Goal: Register for event/course

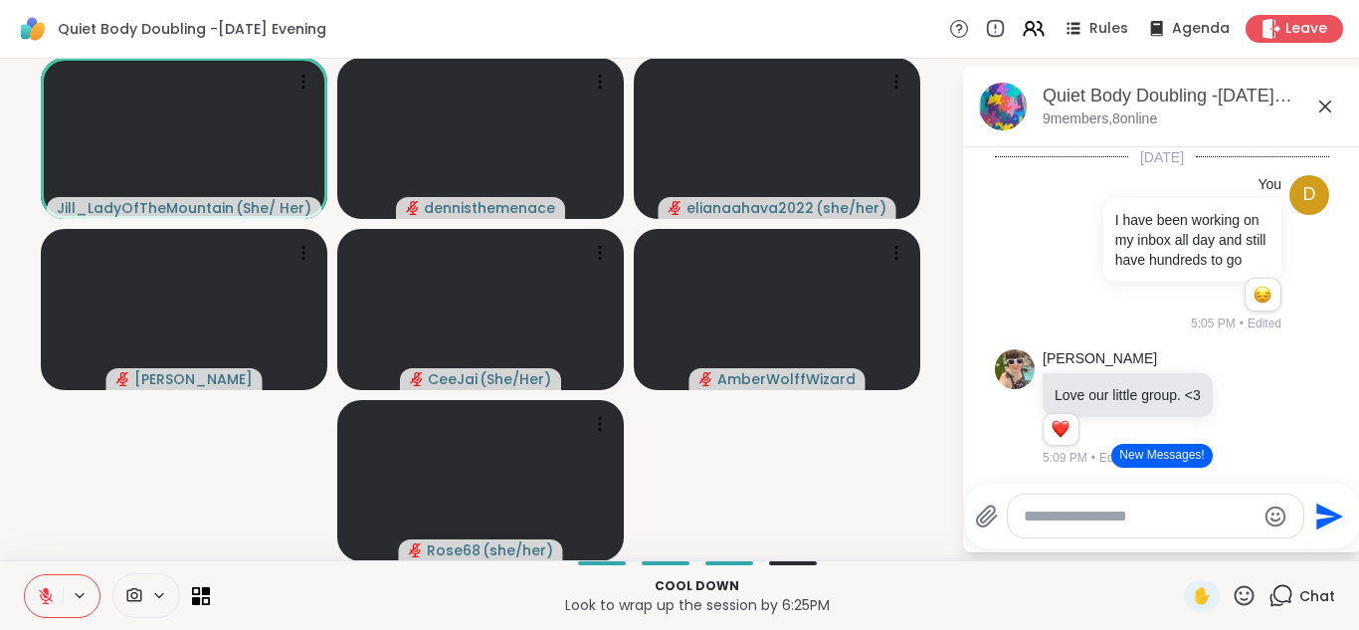
scroll to position [766, 0]
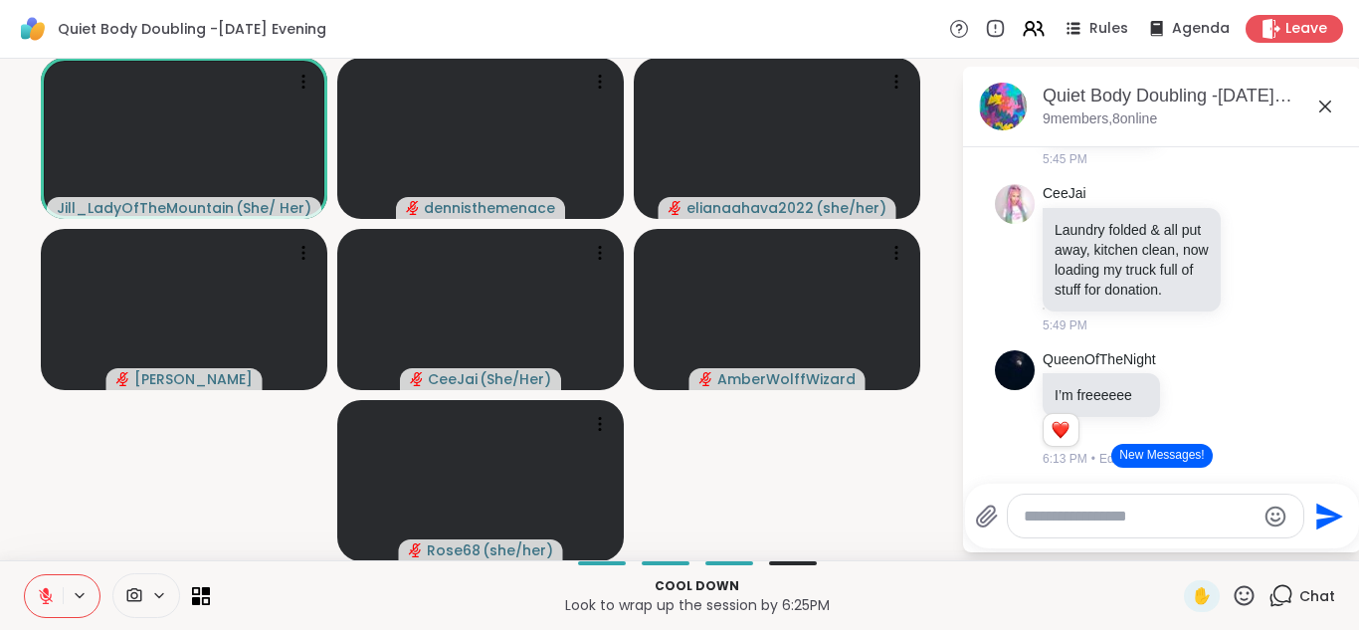
click at [1173, 462] on button "New Messages!" at bounding box center [1161, 456] width 100 height 24
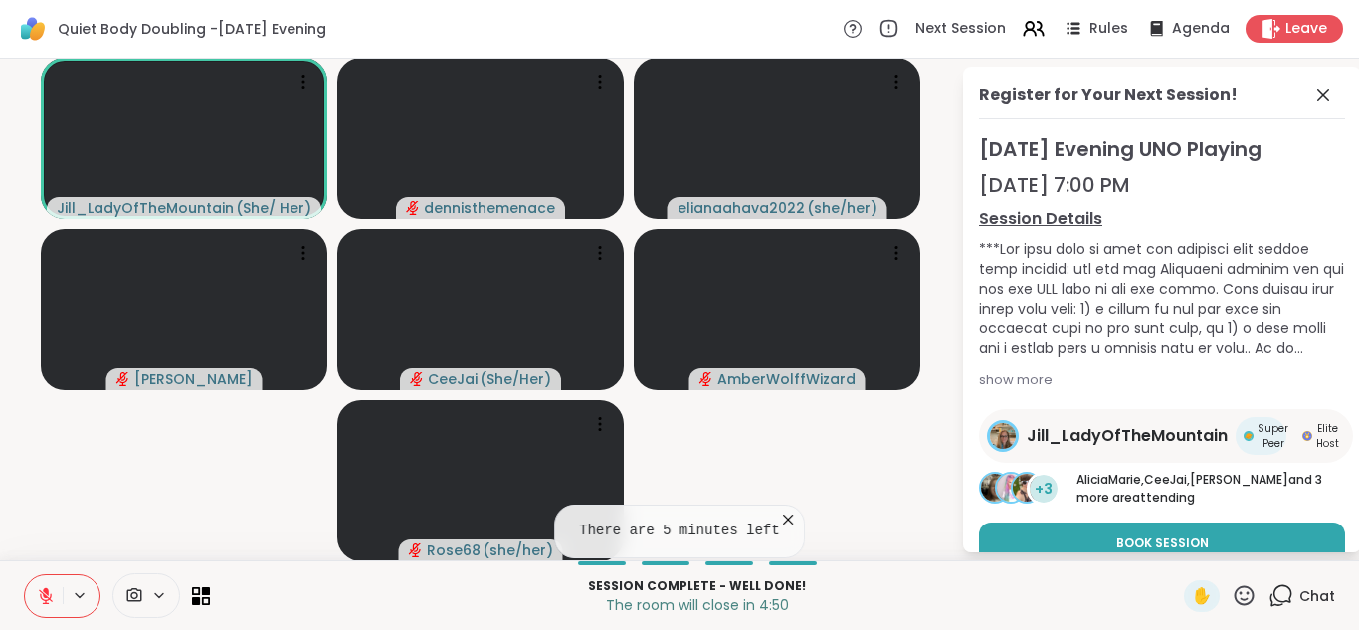
click at [1178, 583] on div "Session Complete - well done! The room will close in 4:50 ✋ Chat" at bounding box center [679, 595] width 1359 height 70
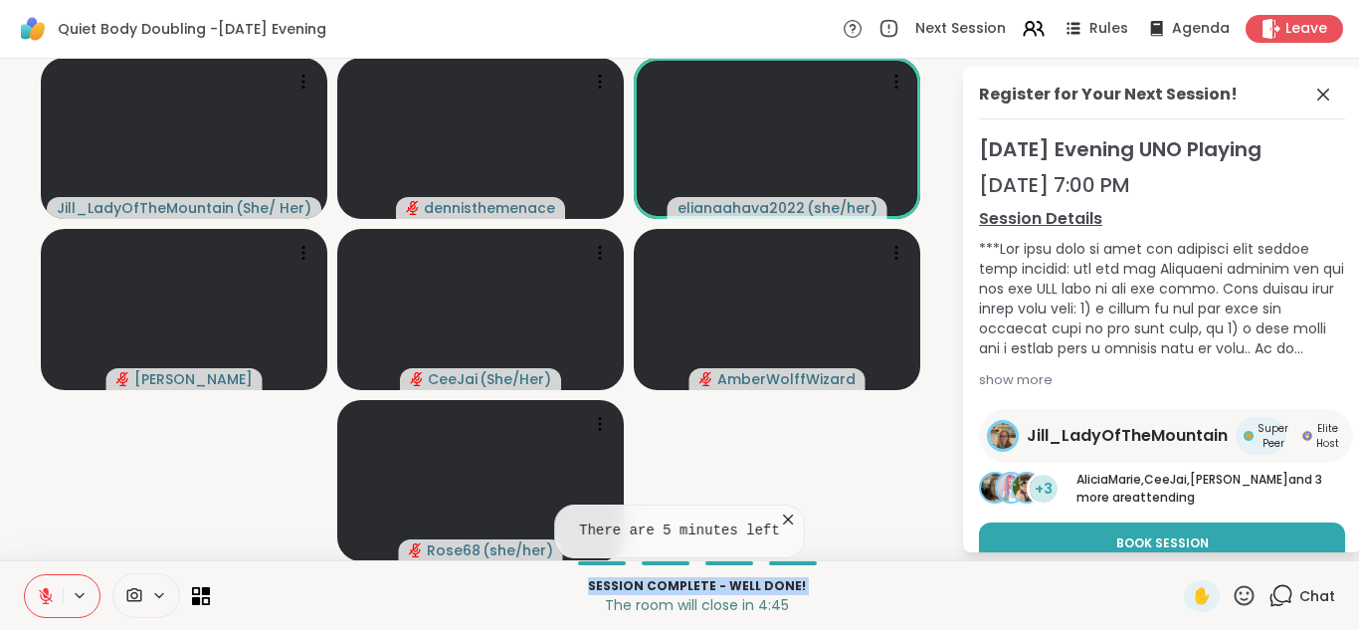
click at [1222, 319] on div at bounding box center [1162, 298] width 366 height 119
click at [1220, 337] on div at bounding box center [1162, 298] width 366 height 119
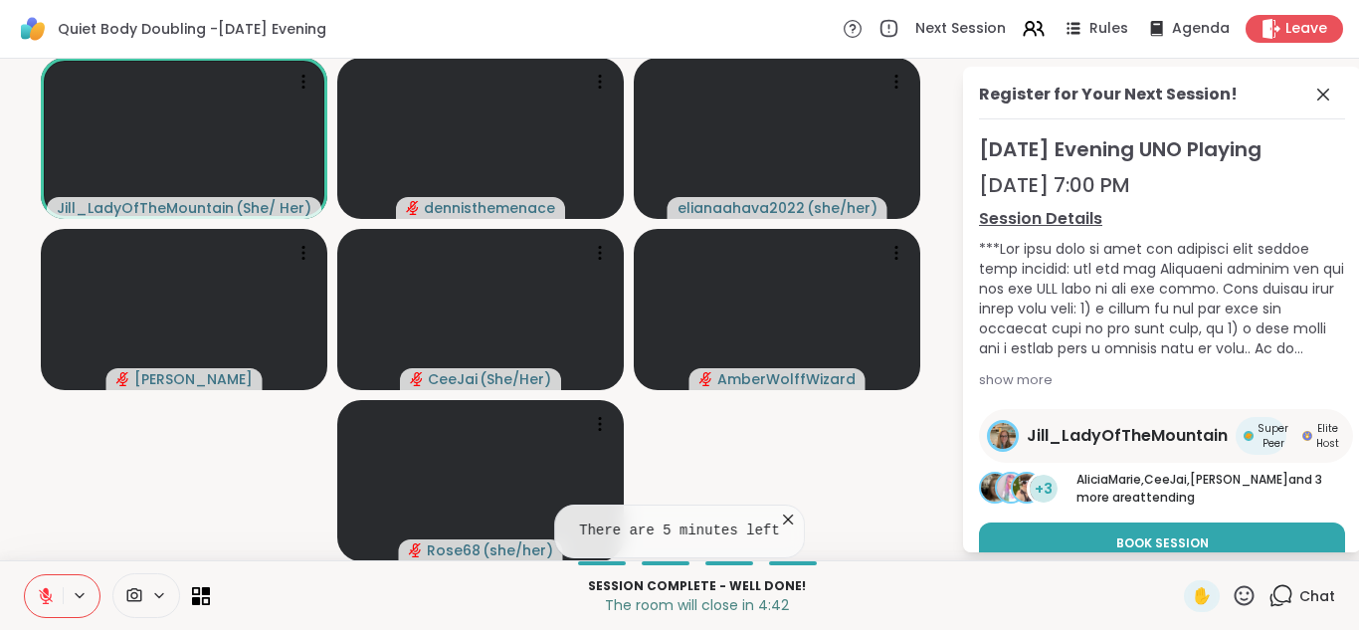
click at [1240, 305] on div at bounding box center [1162, 298] width 366 height 119
click at [1250, 560] on div "Session Complete - well done! The room will close in 4:41 ✋ Chat" at bounding box center [679, 595] width 1359 height 70
click at [1314, 589] on span "Chat" at bounding box center [1317, 596] width 36 height 20
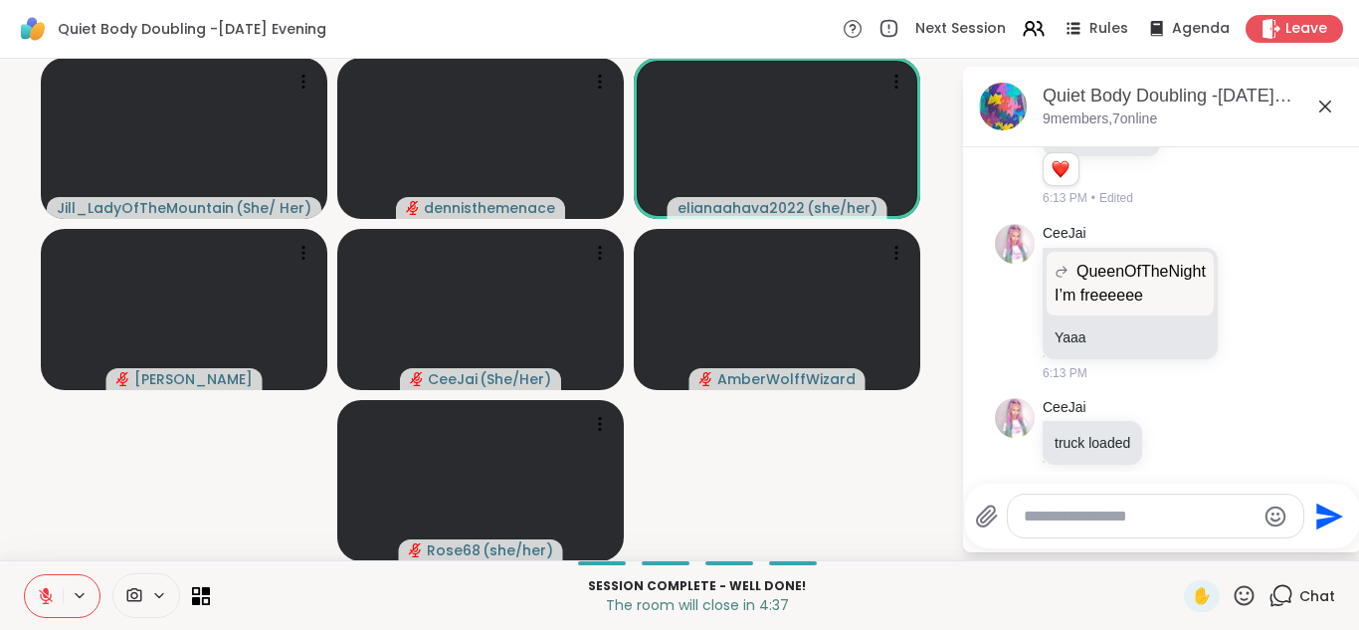
click at [1314, 589] on span "Chat" at bounding box center [1317, 596] width 36 height 20
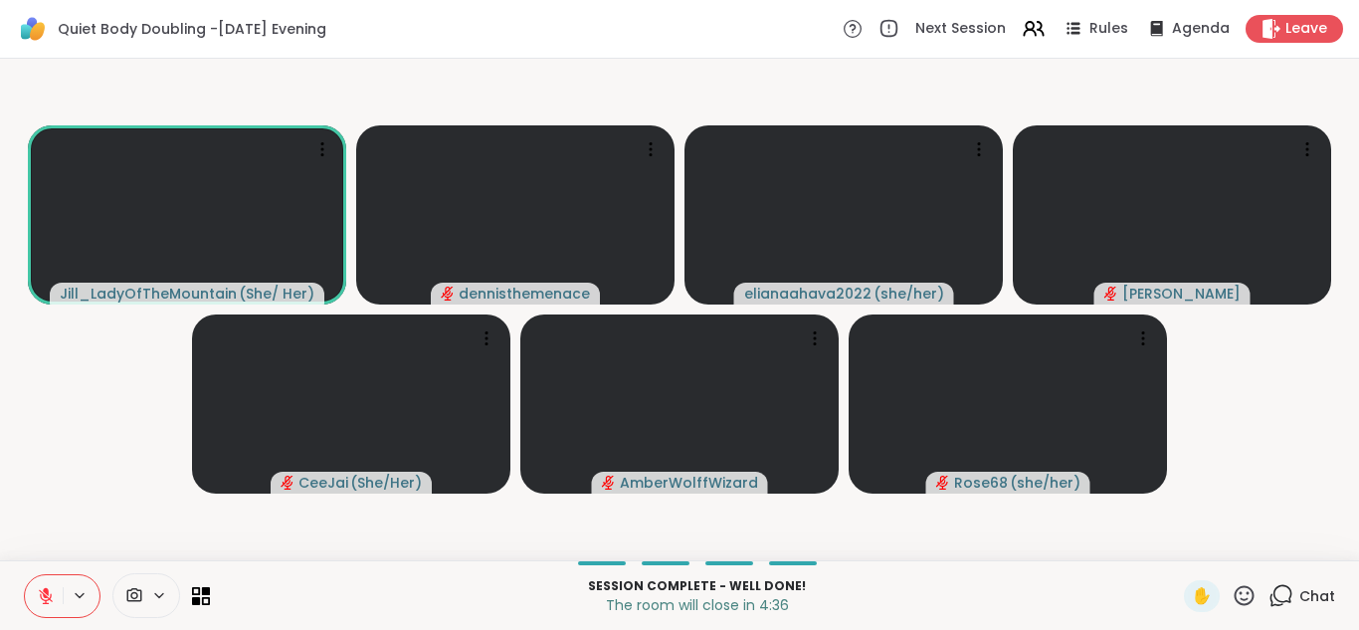
click at [1314, 589] on span "Chat" at bounding box center [1317, 596] width 36 height 20
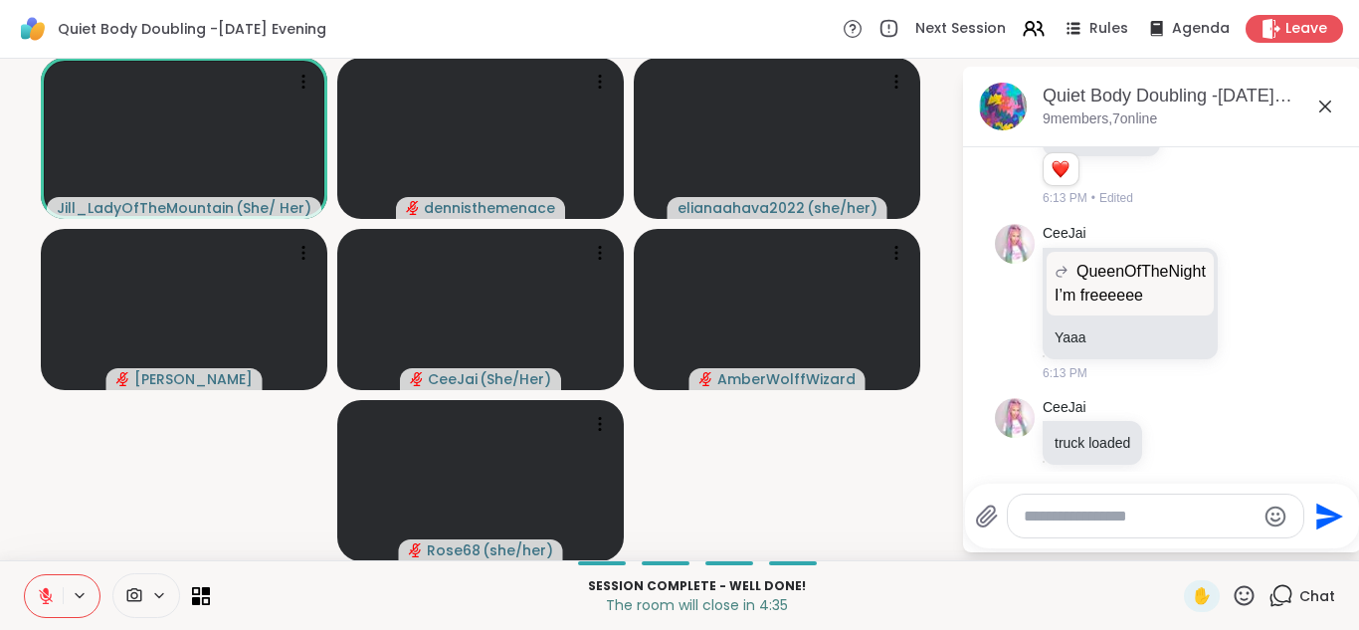
click at [1314, 589] on span "Chat" at bounding box center [1317, 596] width 36 height 20
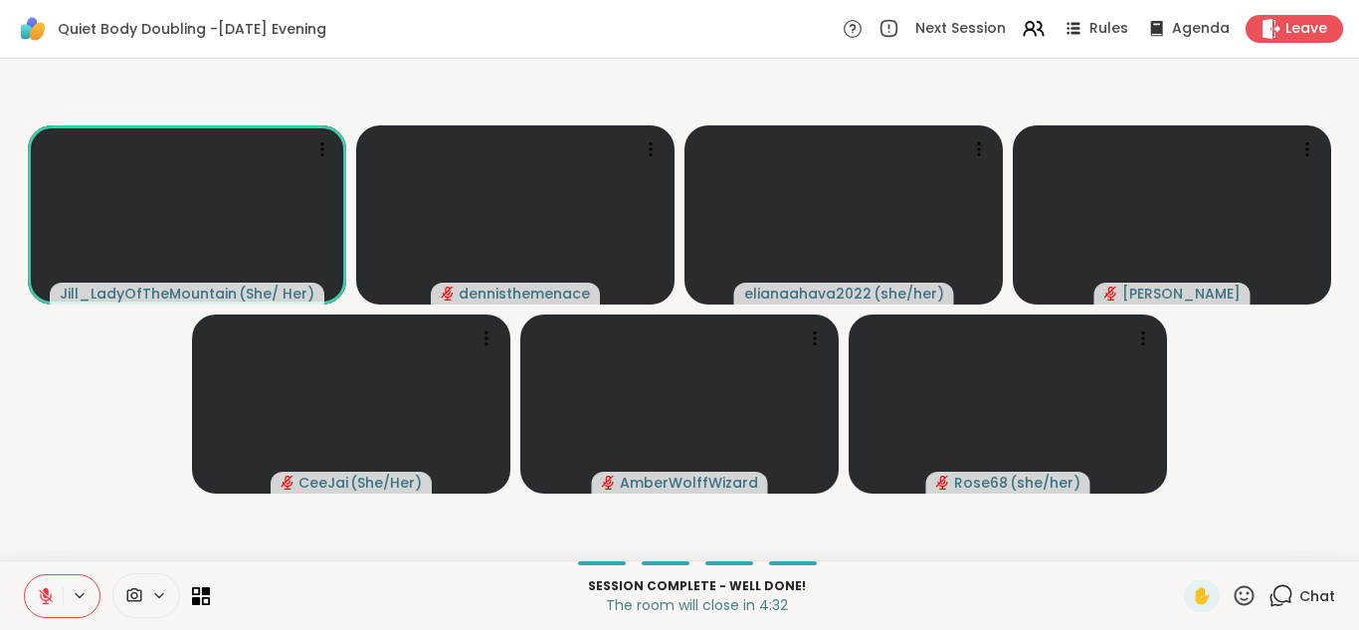
click at [1320, 583] on div "Chat" at bounding box center [1301, 596] width 67 height 32
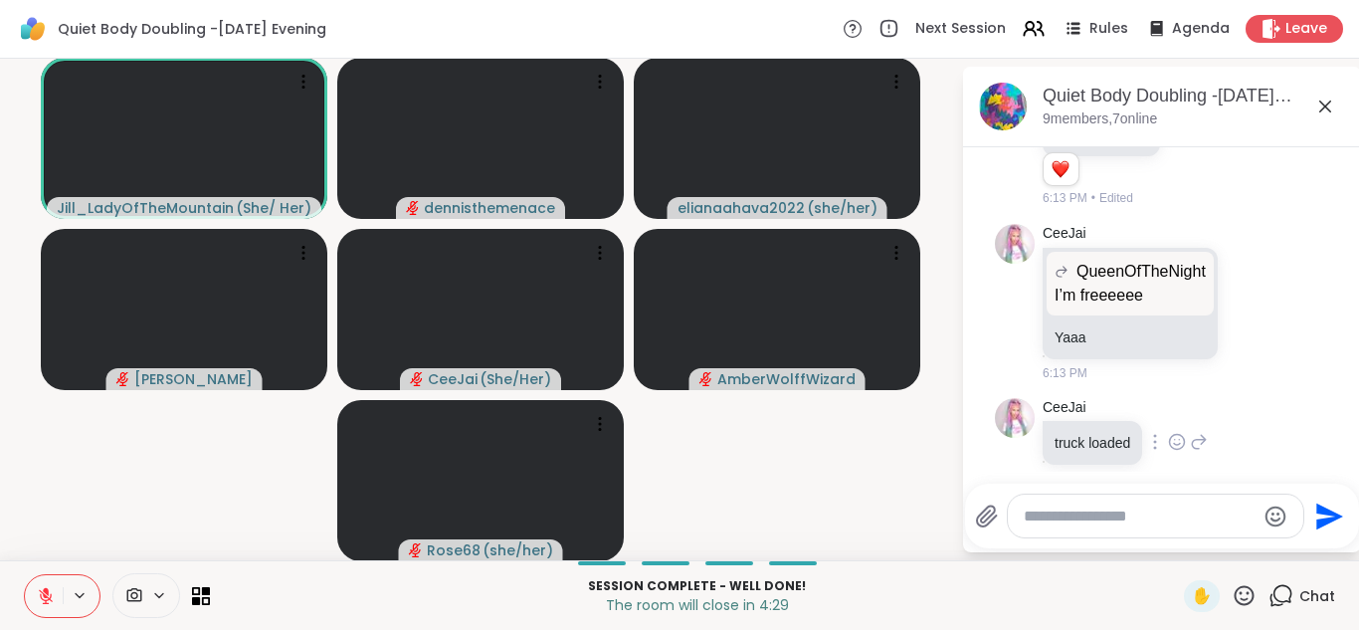
click at [1268, 390] on div "CeeJai truck loaded 6:13 PM" at bounding box center [1162, 443] width 334 height 106
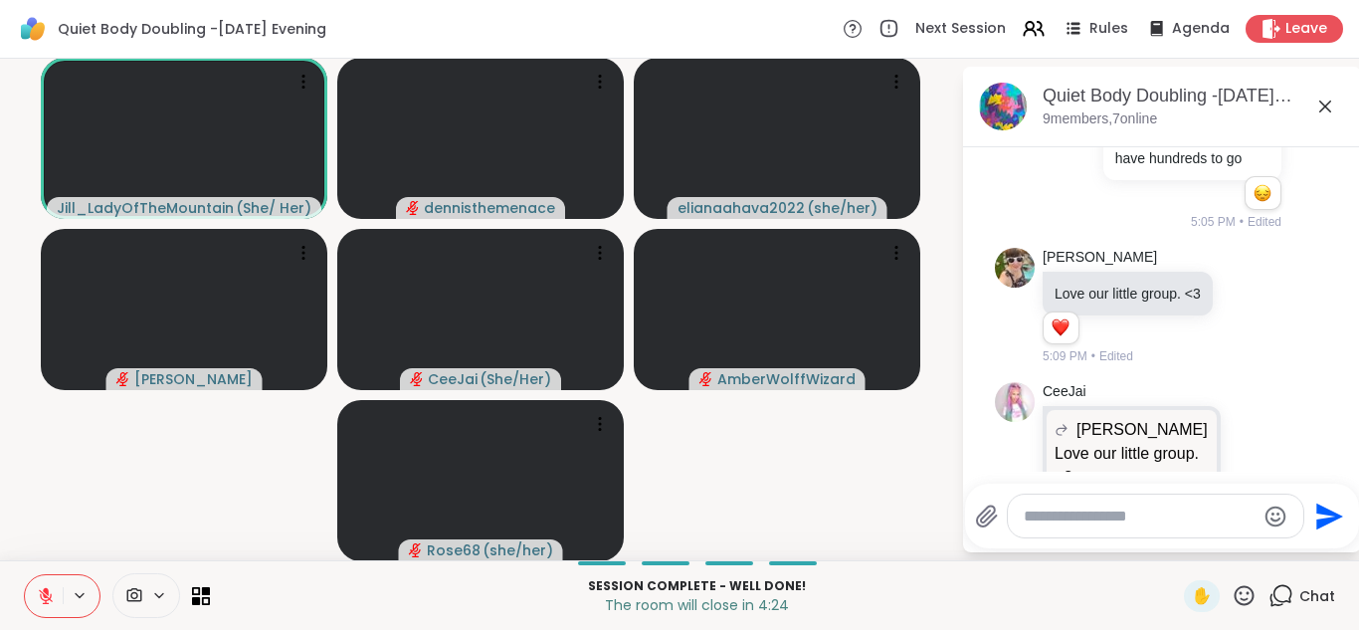
scroll to position [0, 0]
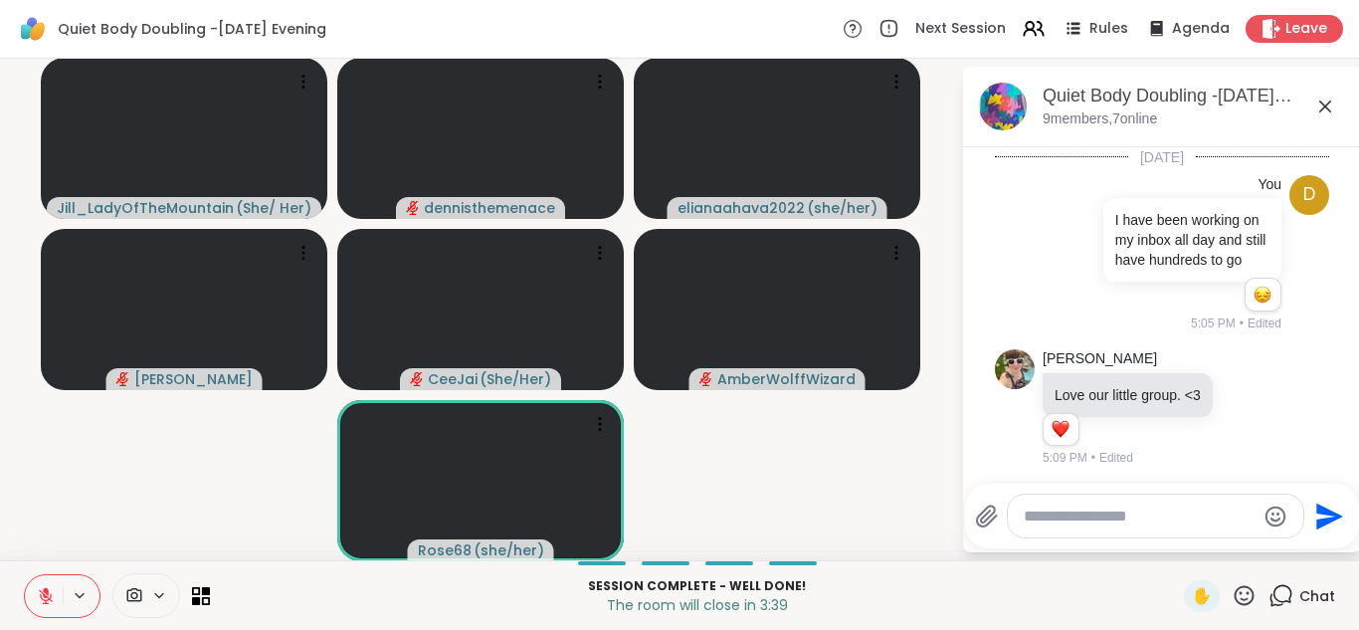
click at [43, 599] on icon at bounding box center [46, 596] width 18 height 18
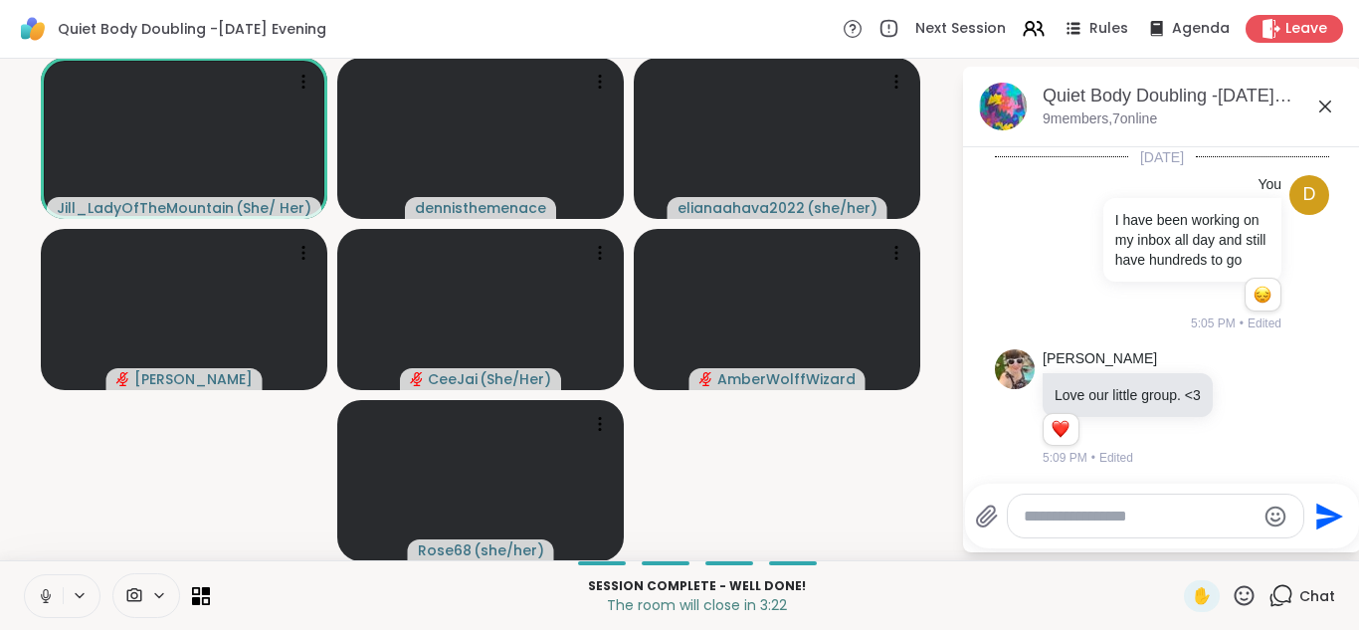
click at [42, 591] on icon at bounding box center [46, 596] width 18 height 18
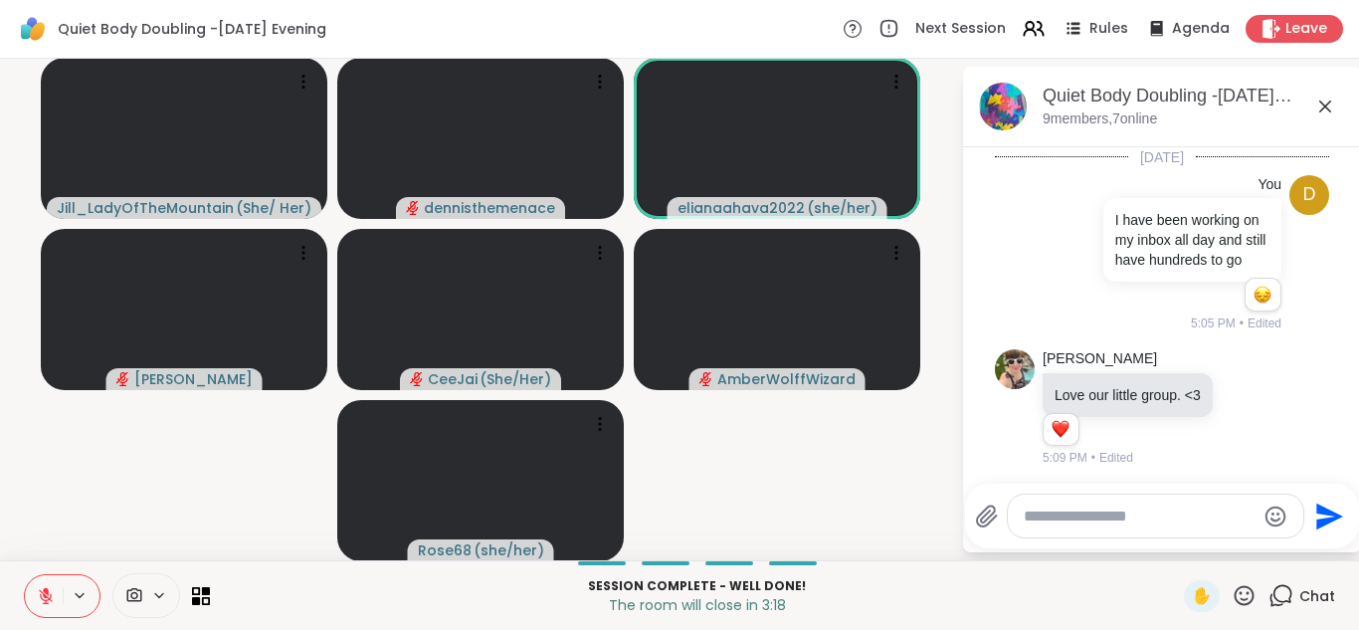
click at [42, 591] on icon at bounding box center [46, 596] width 14 height 14
click at [46, 595] on icon at bounding box center [46, 596] width 18 height 18
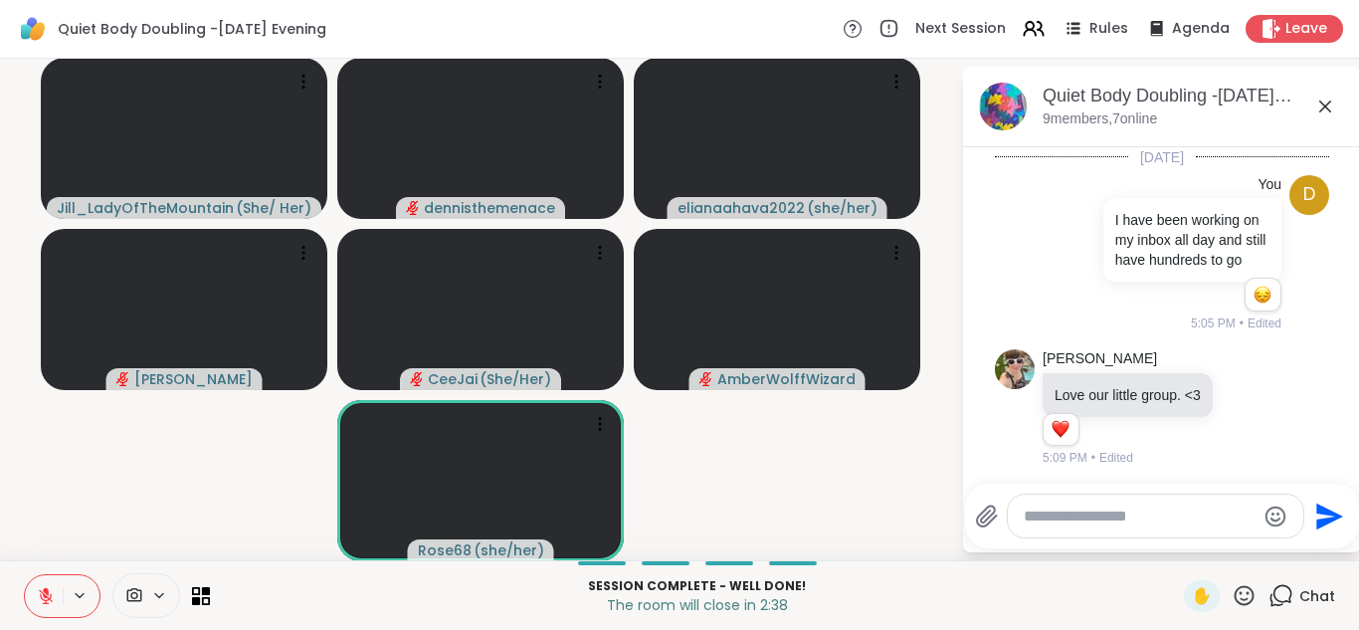
click at [47, 592] on icon at bounding box center [46, 591] width 6 height 8
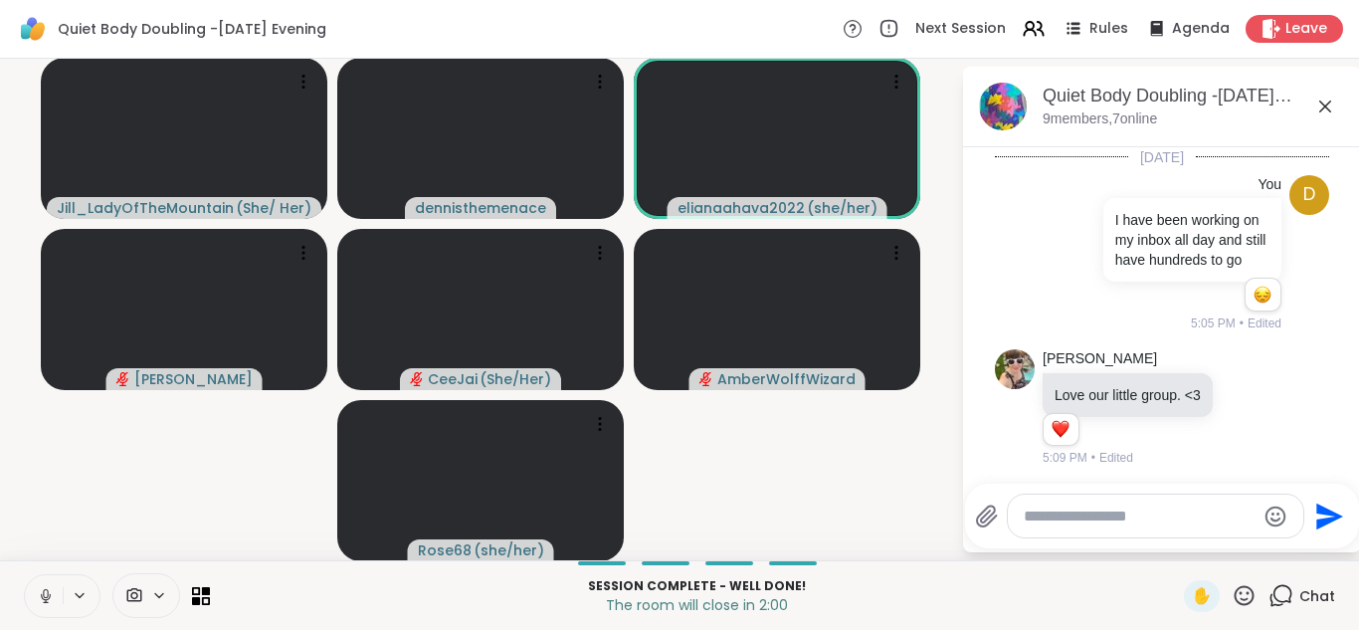
click at [49, 594] on icon at bounding box center [46, 596] width 18 height 18
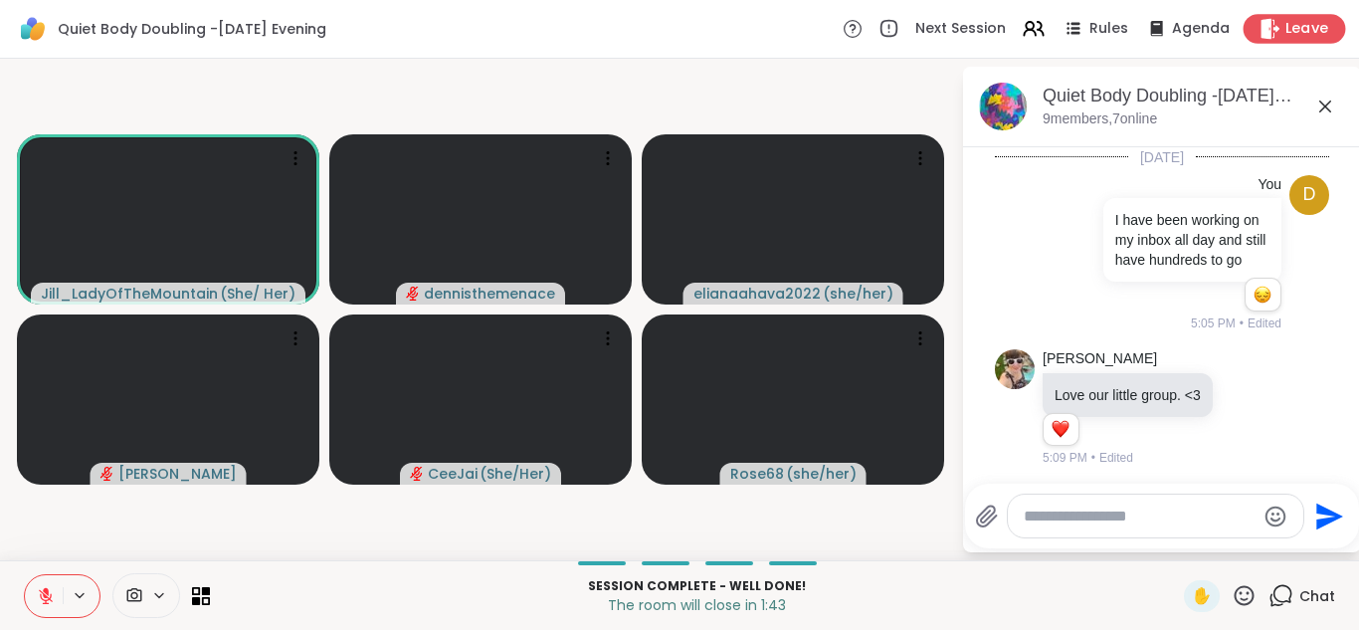
click at [1292, 29] on span "Leave" at bounding box center [1307, 29] width 44 height 21
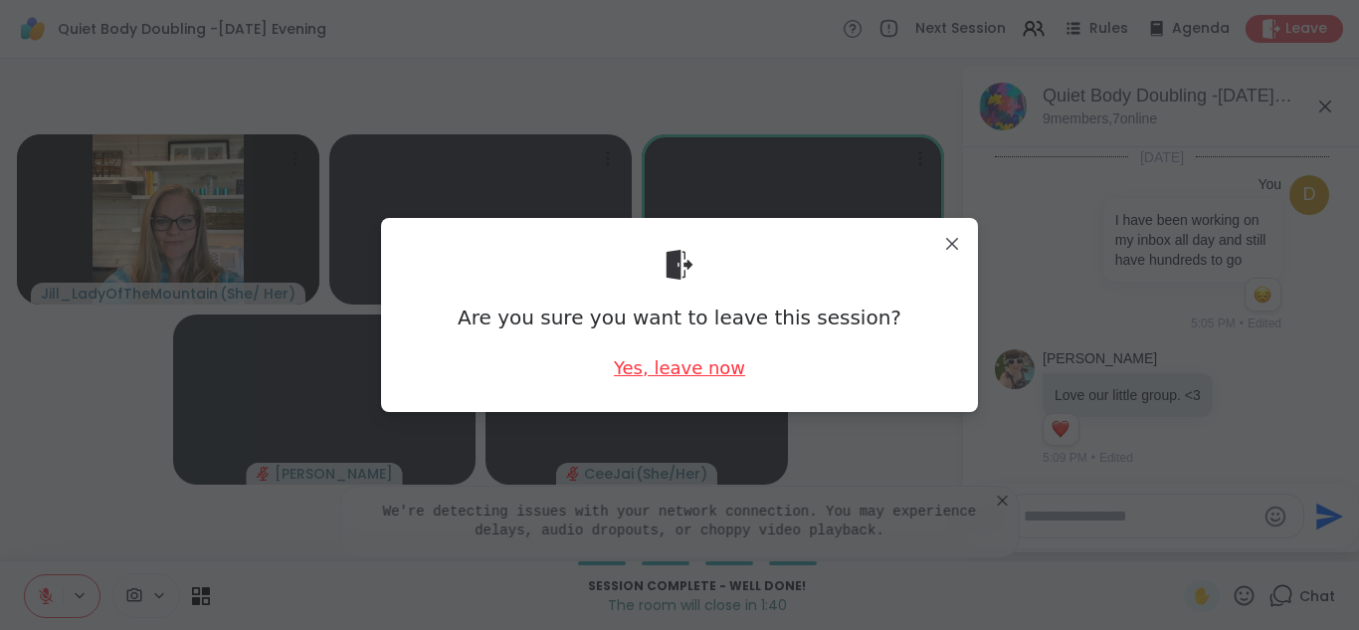
click at [691, 373] on div "Yes, leave now" at bounding box center [679, 367] width 131 height 25
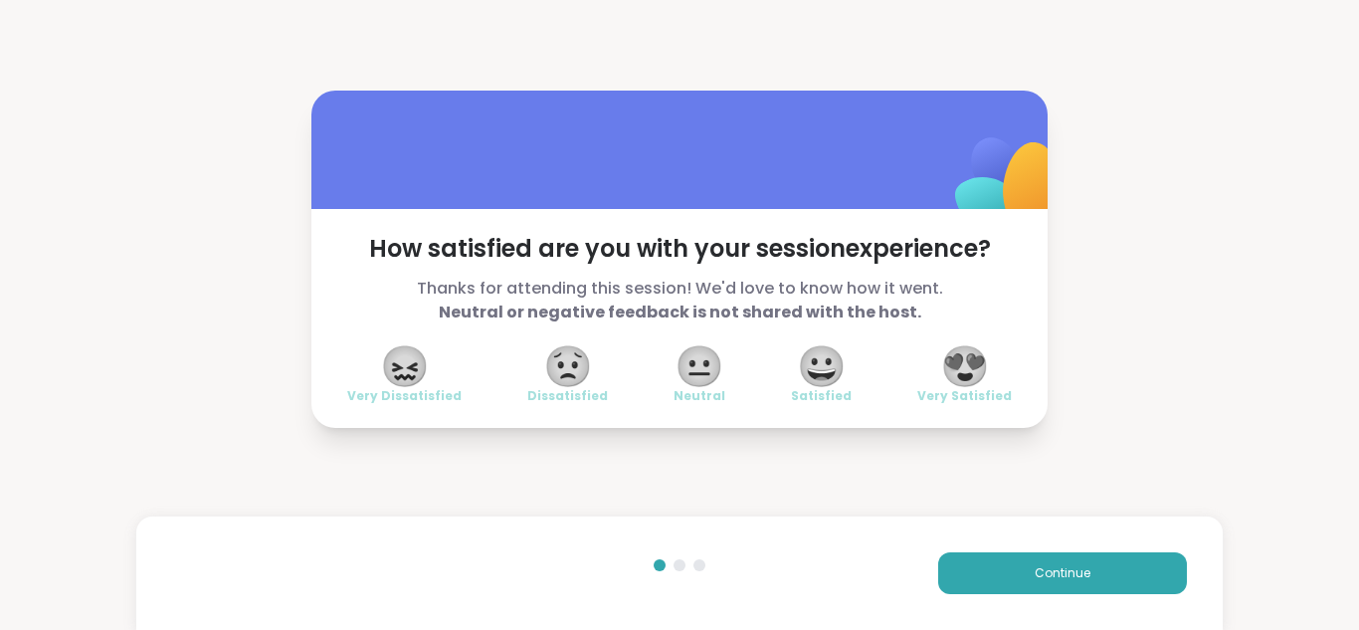
click at [972, 378] on span "😍" at bounding box center [965, 366] width 50 height 36
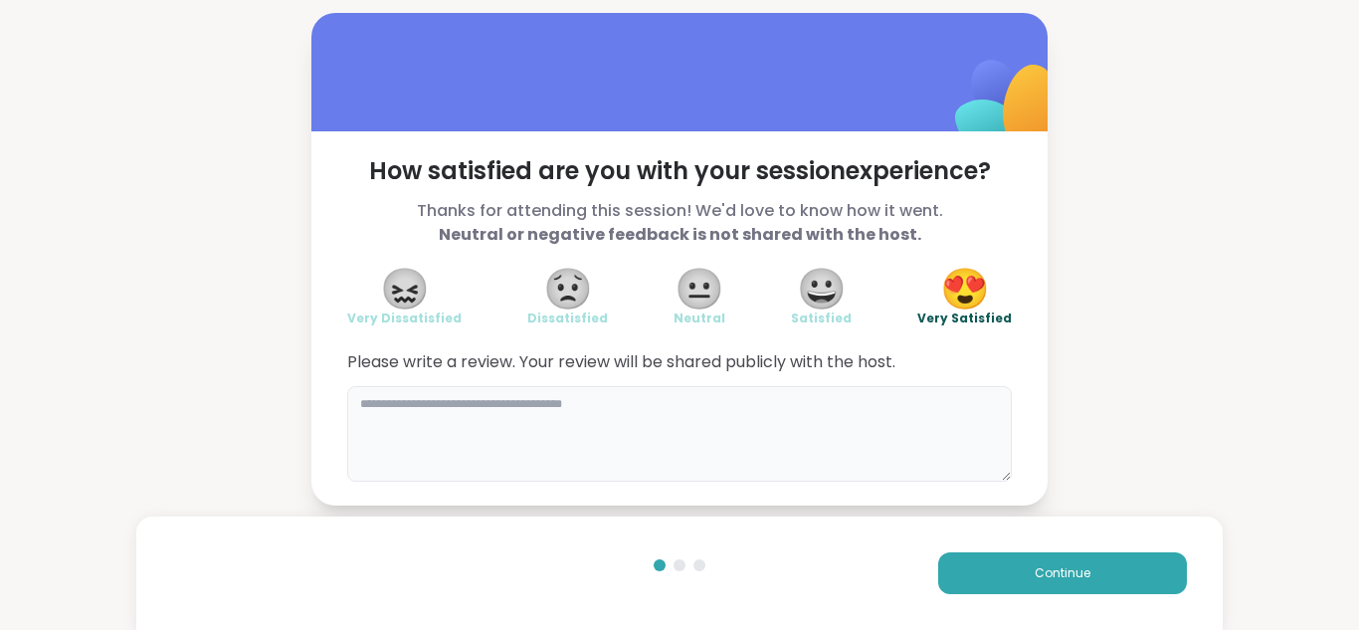
click at [663, 410] on textarea at bounding box center [679, 433] width 664 height 95
click at [780, 325] on div "😖 Very Dissatisfied 😟 Dissatisfied 😐 Neutral 😀 Satisfied 😍 Very Satisfied" at bounding box center [679, 299] width 664 height 56
click at [413, 408] on textarea "**********" at bounding box center [679, 433] width 664 height 95
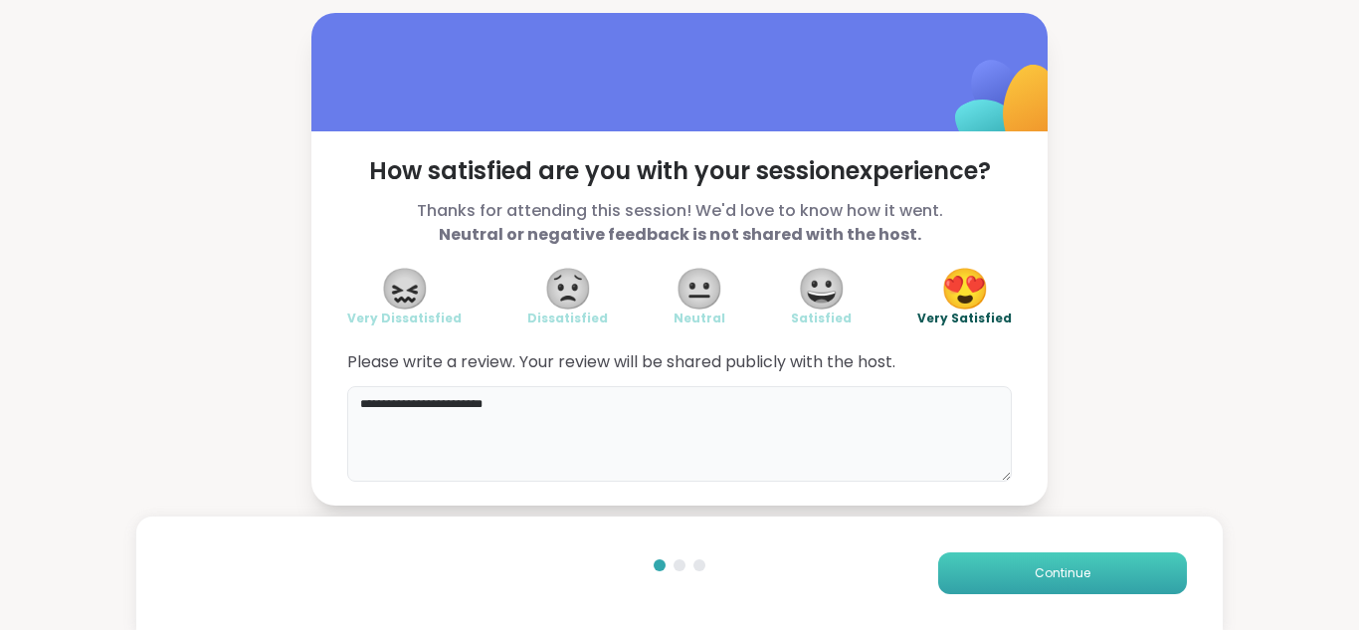
type textarea "**********"
click at [1074, 577] on span "Continue" at bounding box center [1062, 573] width 56 height 18
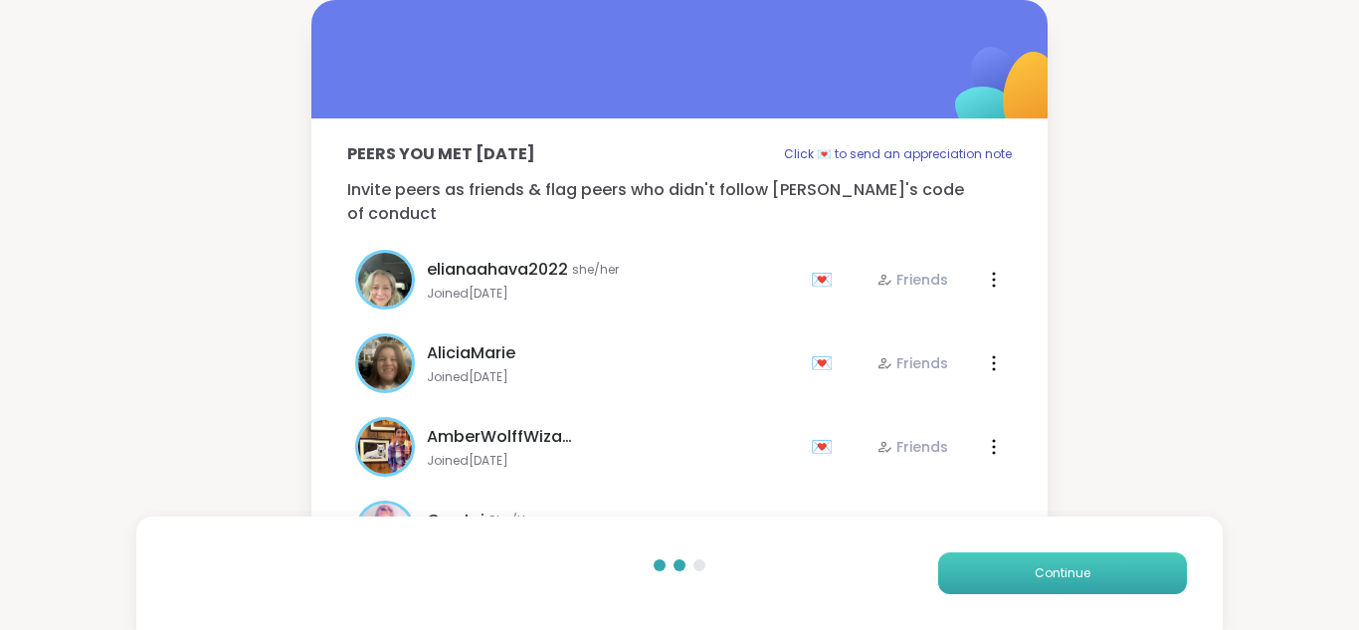
click at [1074, 577] on span "Continue" at bounding box center [1062, 573] width 56 height 18
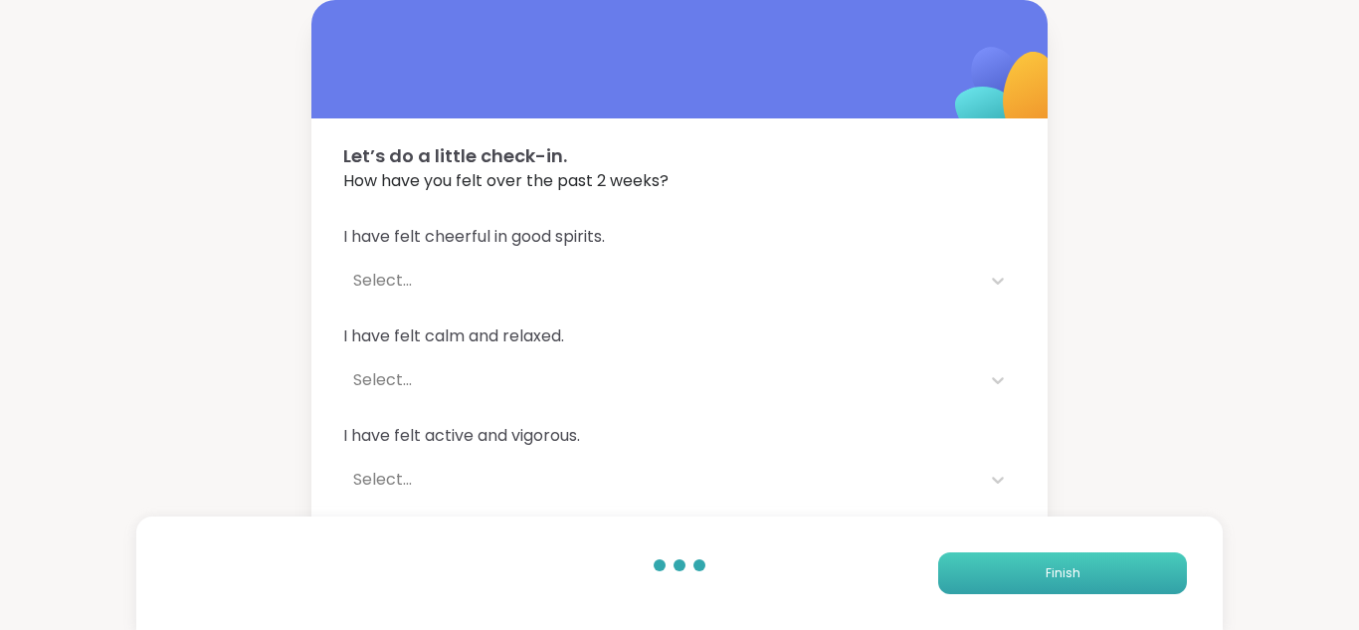
click at [1074, 577] on span "Finish" at bounding box center [1062, 573] width 35 height 18
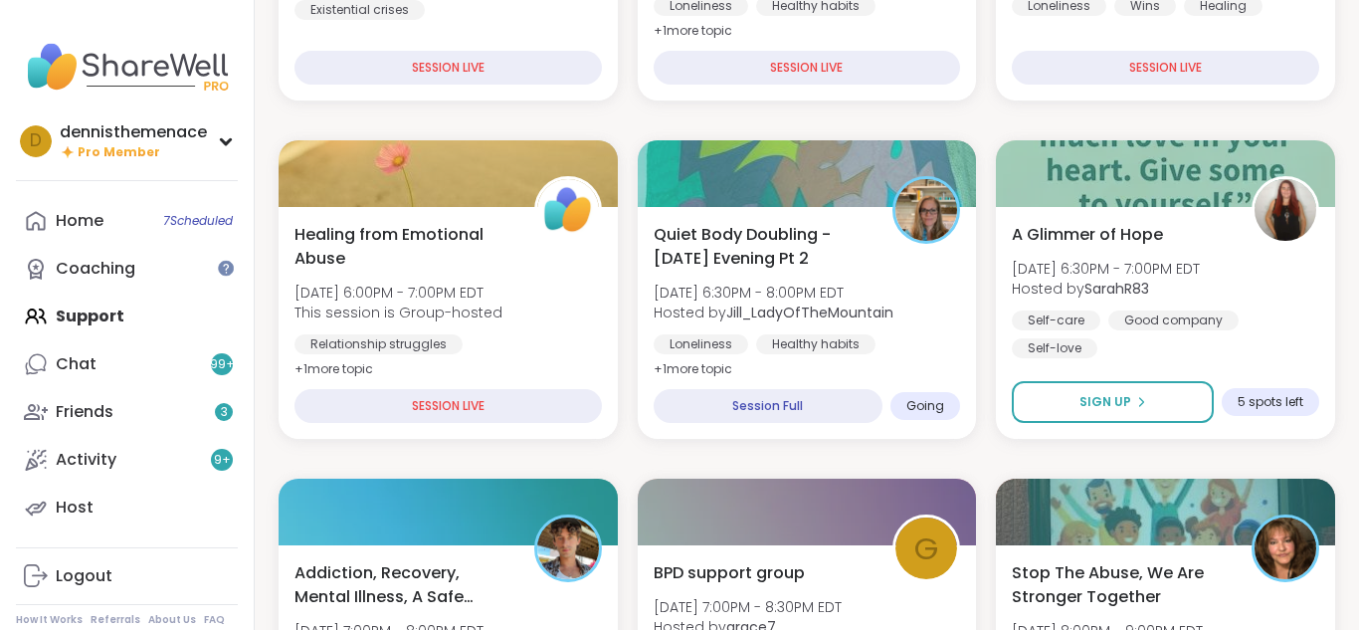
scroll to position [517, 0]
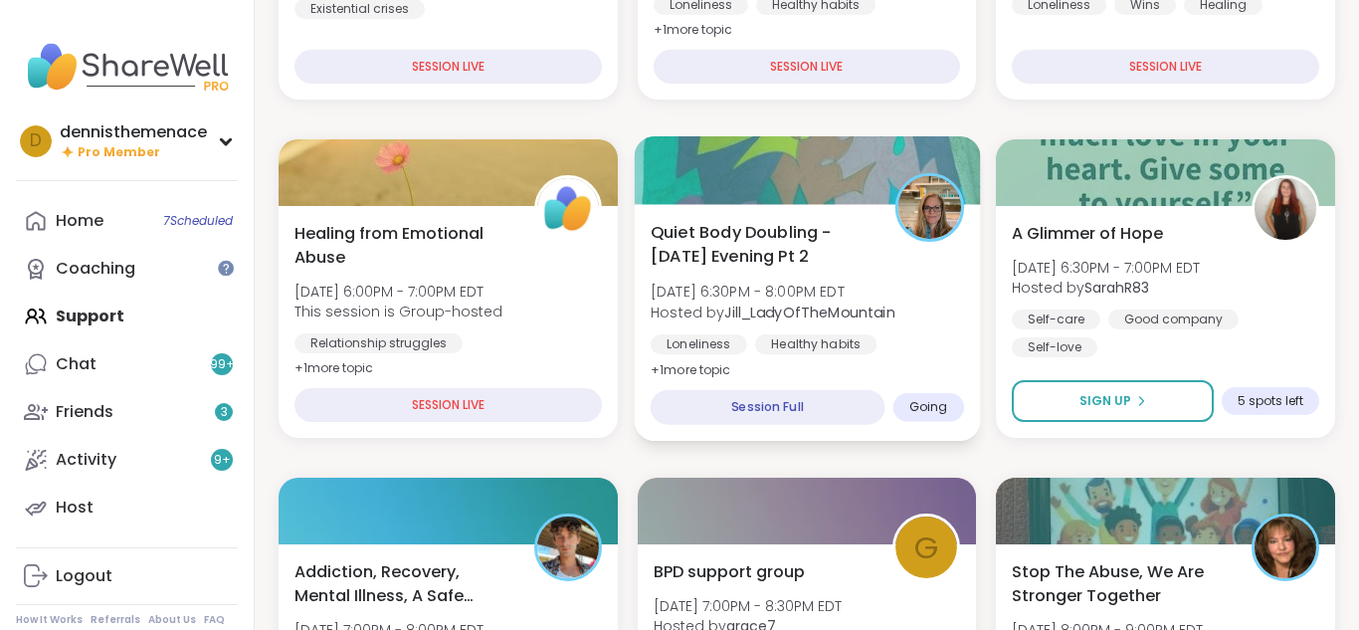
click at [758, 346] on div "Healthy habits" at bounding box center [815, 344] width 121 height 20
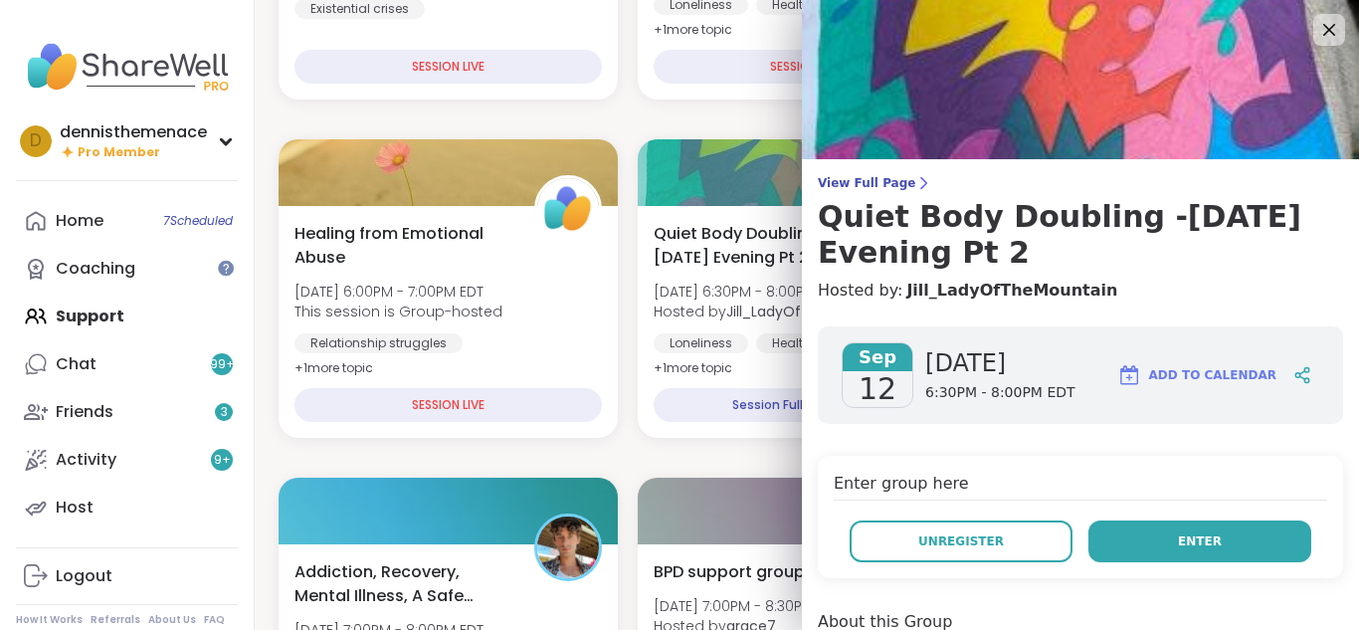
click at [1201, 541] on span "Enter" at bounding box center [1200, 541] width 44 height 18
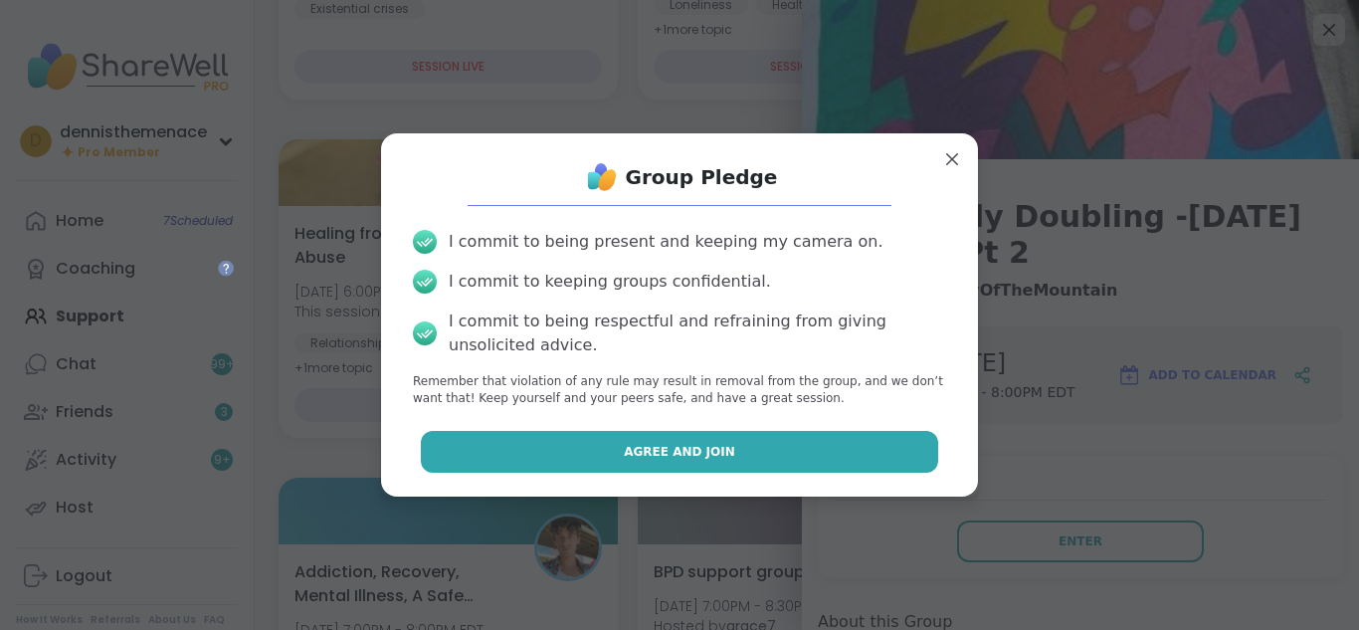
click at [702, 458] on span "Agree and Join" at bounding box center [679, 452] width 111 height 18
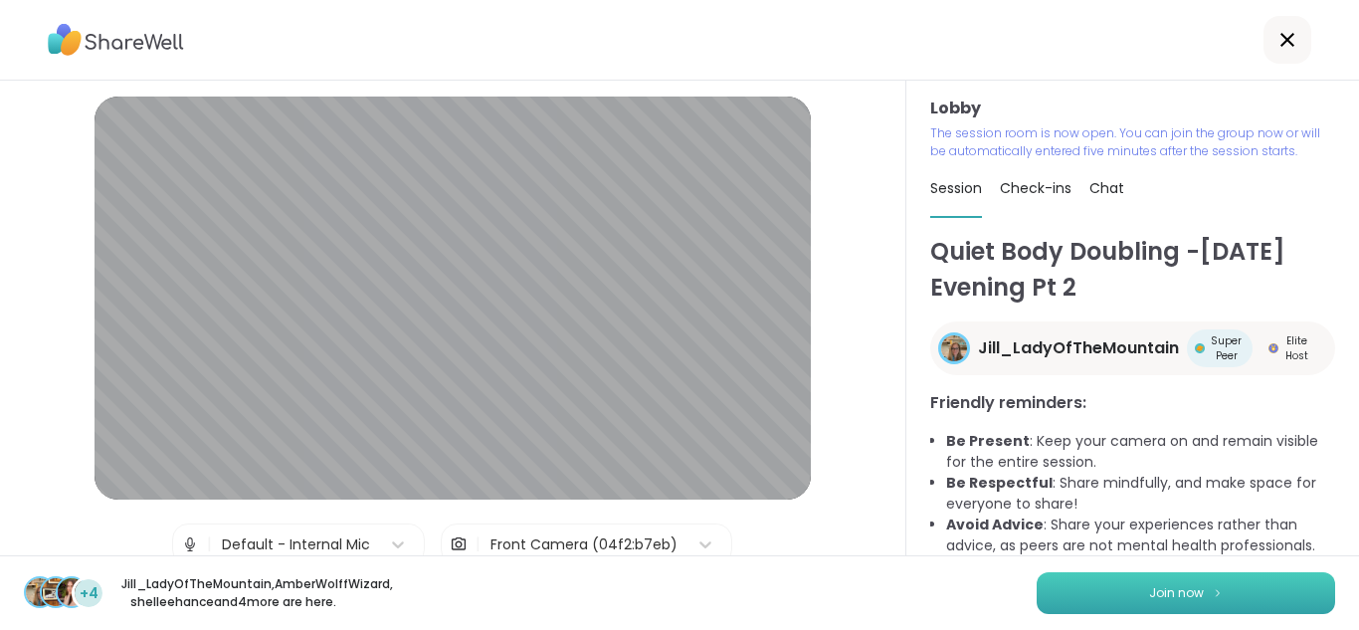
click at [1160, 590] on span "Join now" at bounding box center [1176, 593] width 55 height 18
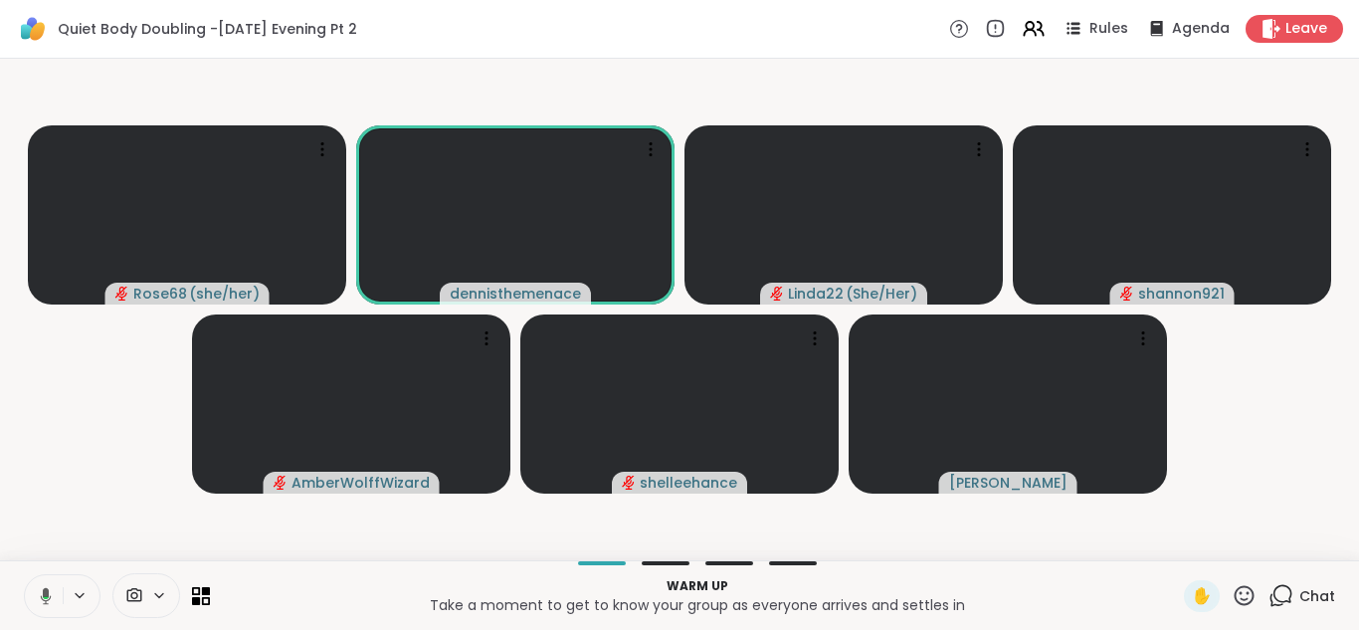
click at [974, 617] on div "Warm up Take a moment to get to know your group as everyone arrives and settles…" at bounding box center [697, 595] width 950 height 45
click at [46, 589] on icon at bounding box center [45, 593] width 5 height 9
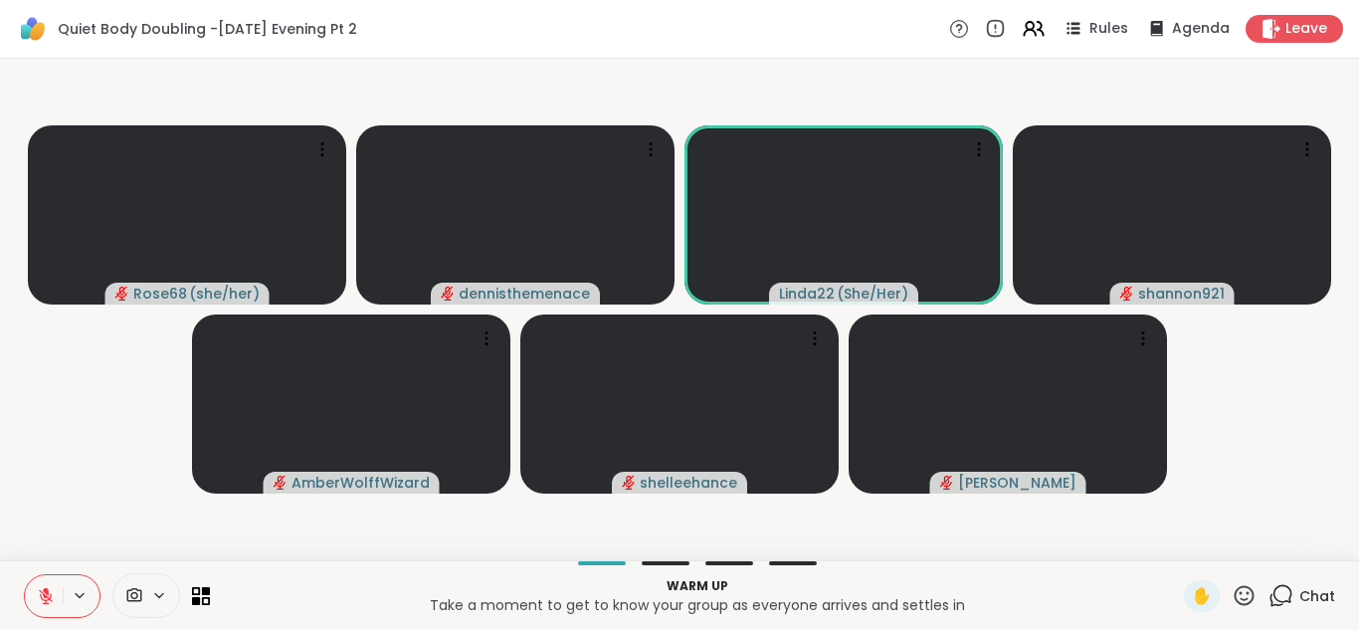
click at [40, 596] on icon at bounding box center [46, 596] width 18 height 18
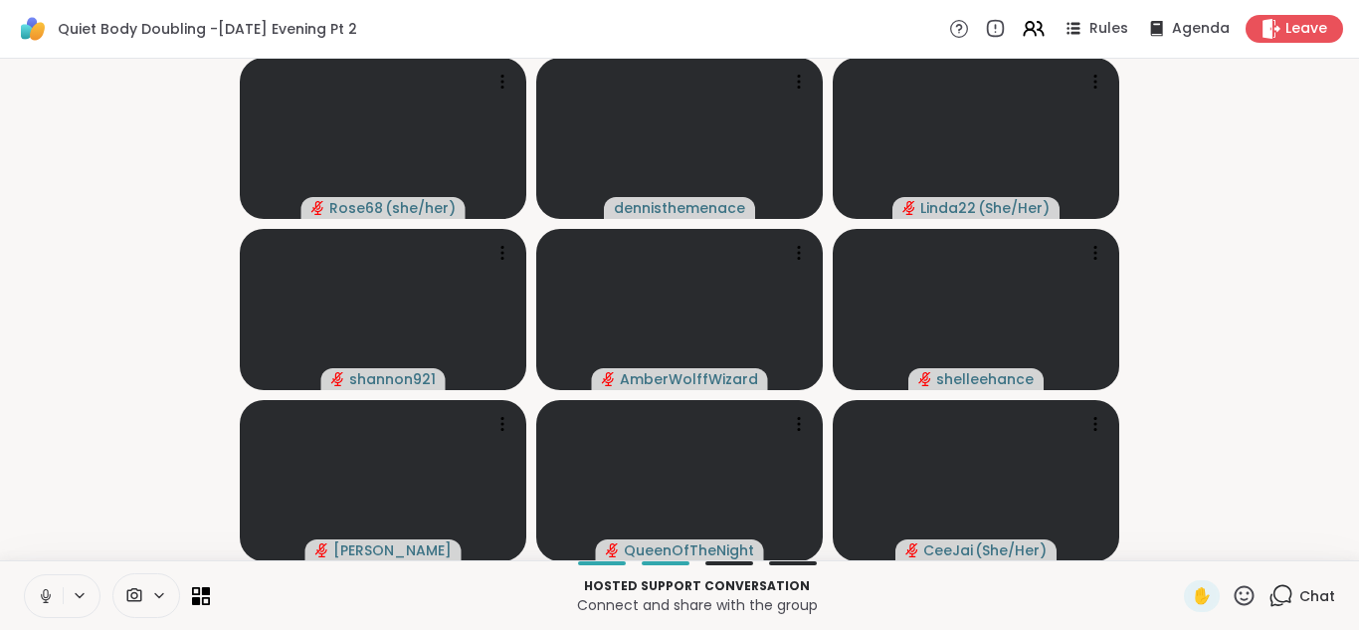
click at [44, 596] on icon at bounding box center [45, 593] width 5 height 9
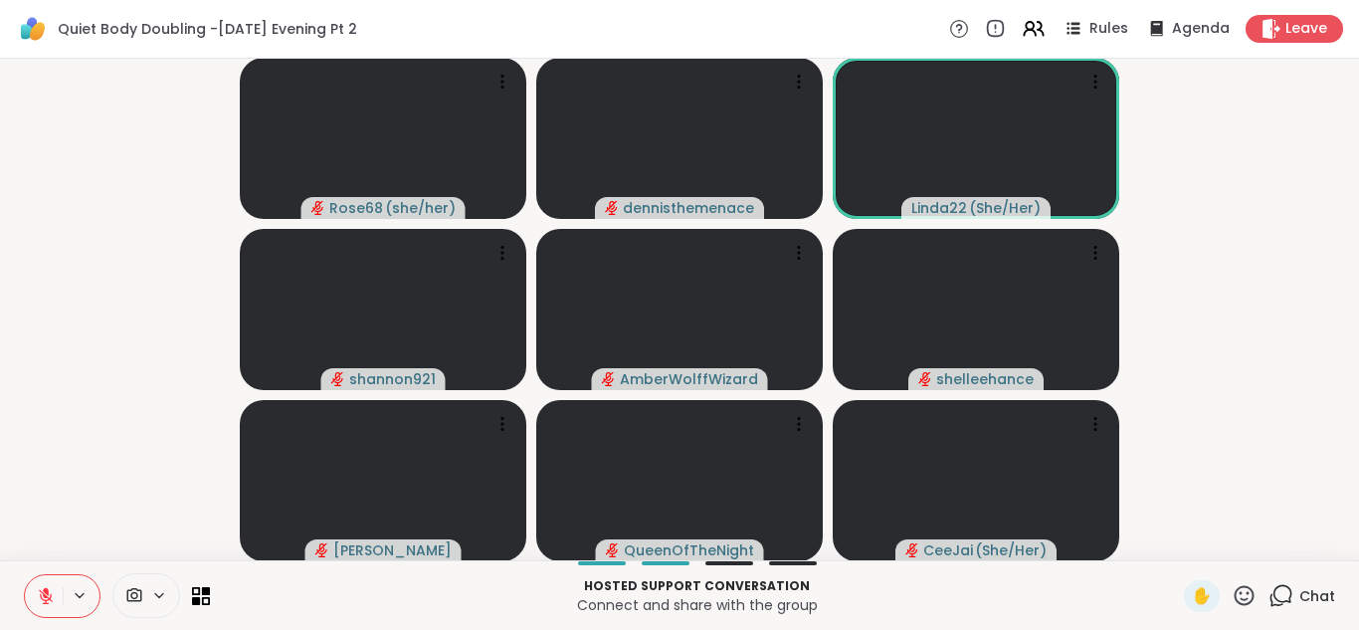
click at [40, 603] on icon at bounding box center [46, 596] width 18 height 18
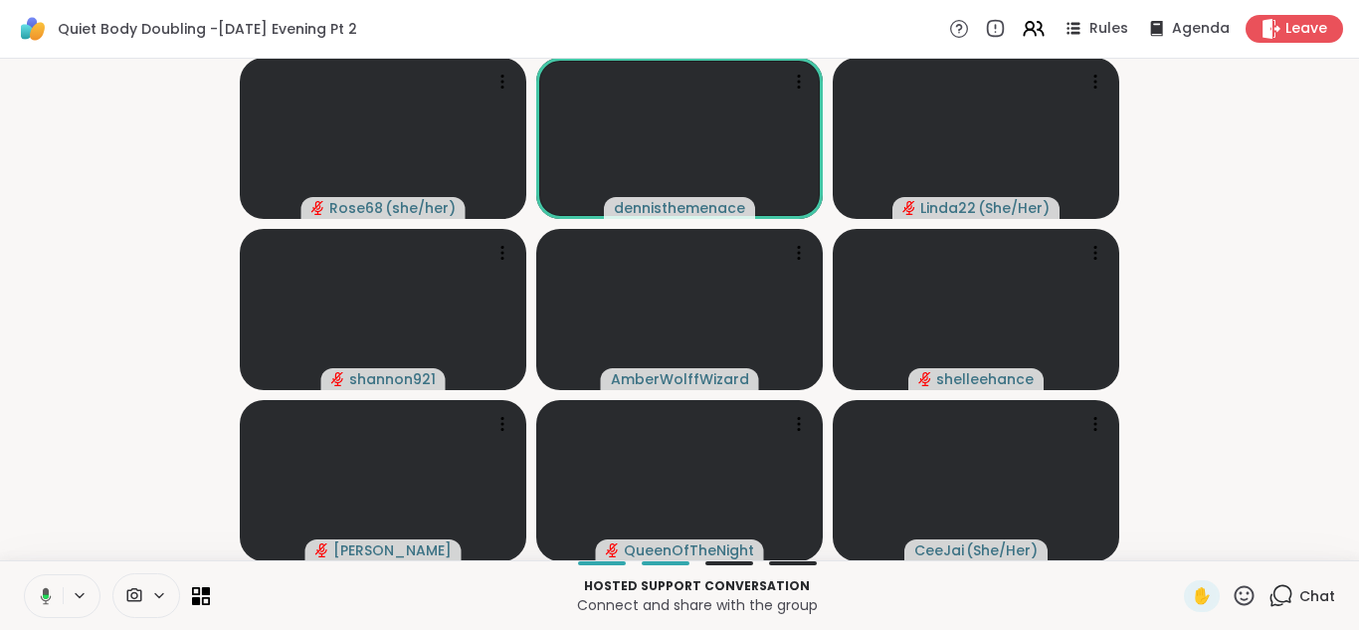
click at [40, 603] on icon at bounding box center [43, 596] width 18 height 18
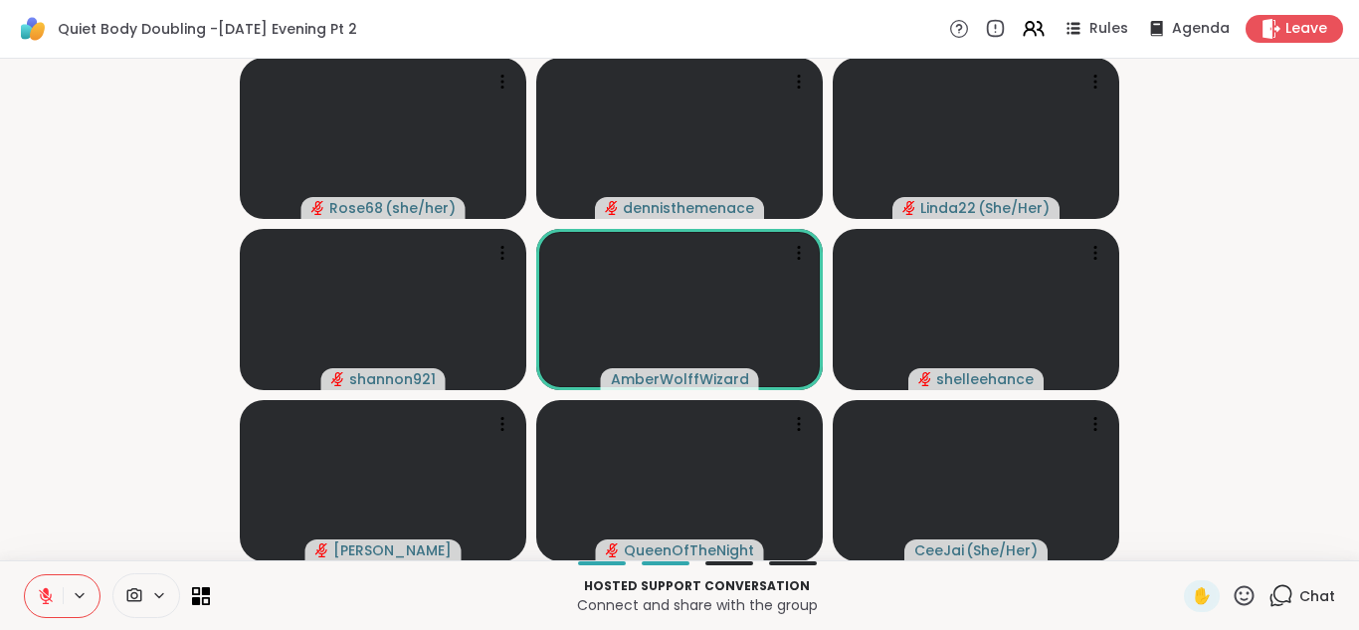
click at [51, 611] on button at bounding box center [44, 596] width 38 height 42
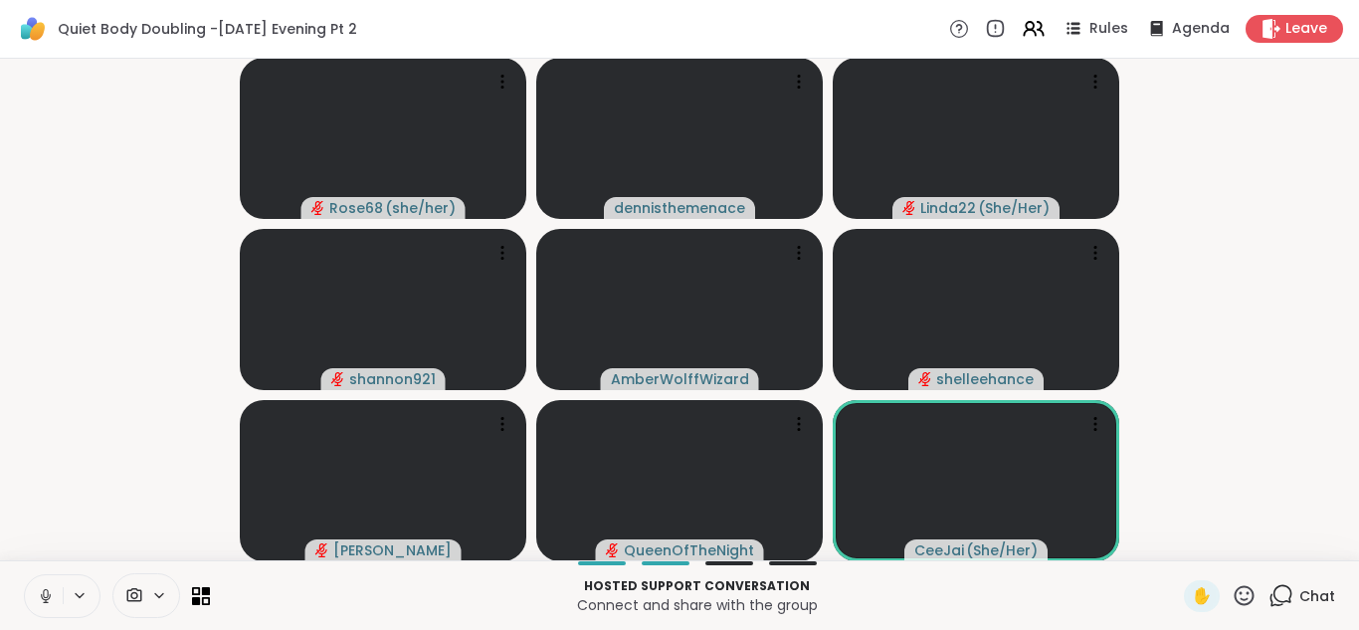
click at [45, 590] on icon at bounding box center [46, 596] width 18 height 18
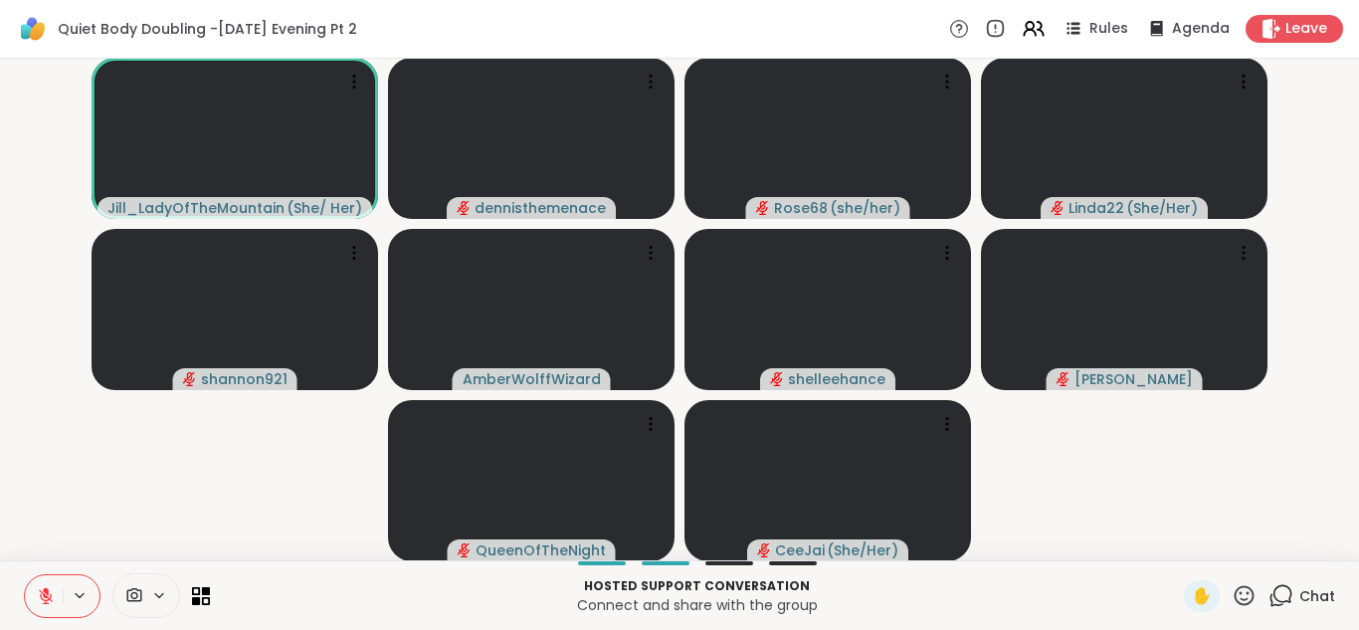
click at [47, 588] on icon at bounding box center [46, 591] width 6 height 8
click at [47, 588] on icon at bounding box center [46, 596] width 18 height 18
click at [45, 595] on icon at bounding box center [46, 596] width 14 height 14
click at [45, 595] on icon at bounding box center [46, 596] width 18 height 18
click at [45, 595] on icon at bounding box center [46, 596] width 14 height 14
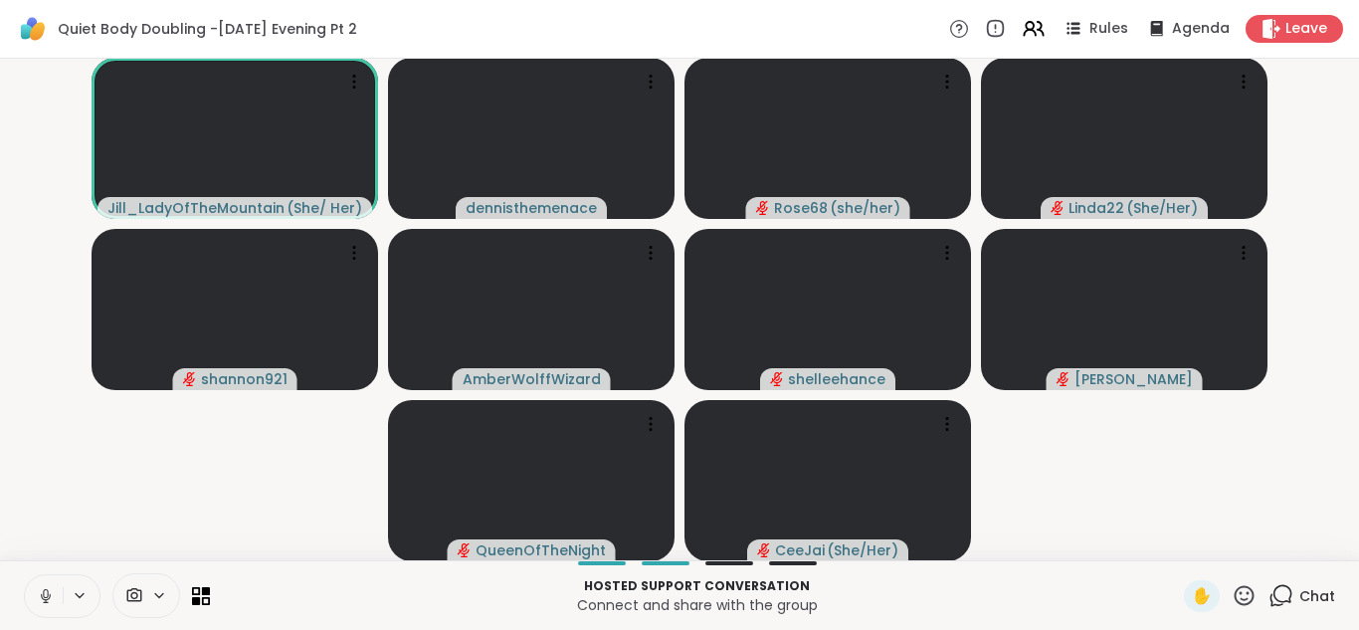
click at [45, 595] on icon at bounding box center [46, 596] width 18 height 18
click at [45, 595] on icon at bounding box center [46, 596] width 14 height 14
click at [45, 595] on icon at bounding box center [46, 596] width 18 height 18
click at [45, 595] on icon at bounding box center [46, 596] width 14 height 14
click at [45, 595] on icon at bounding box center [46, 596] width 18 height 18
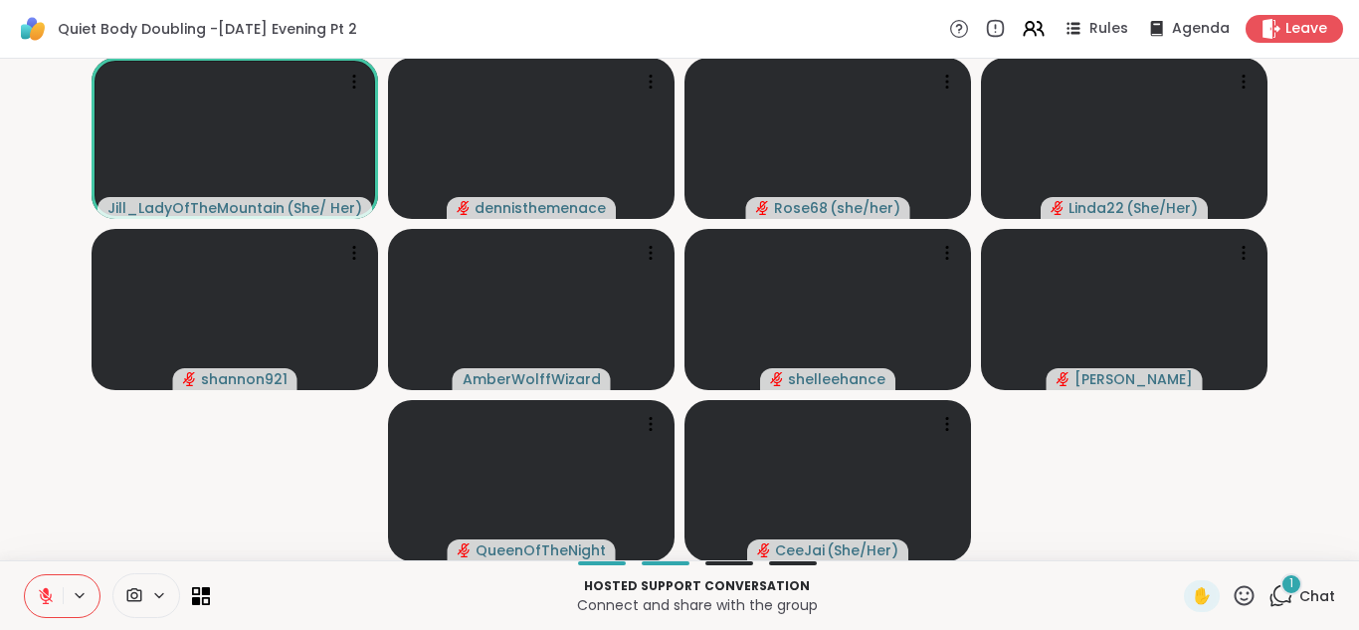
click at [1313, 593] on span "Chat" at bounding box center [1317, 596] width 36 height 20
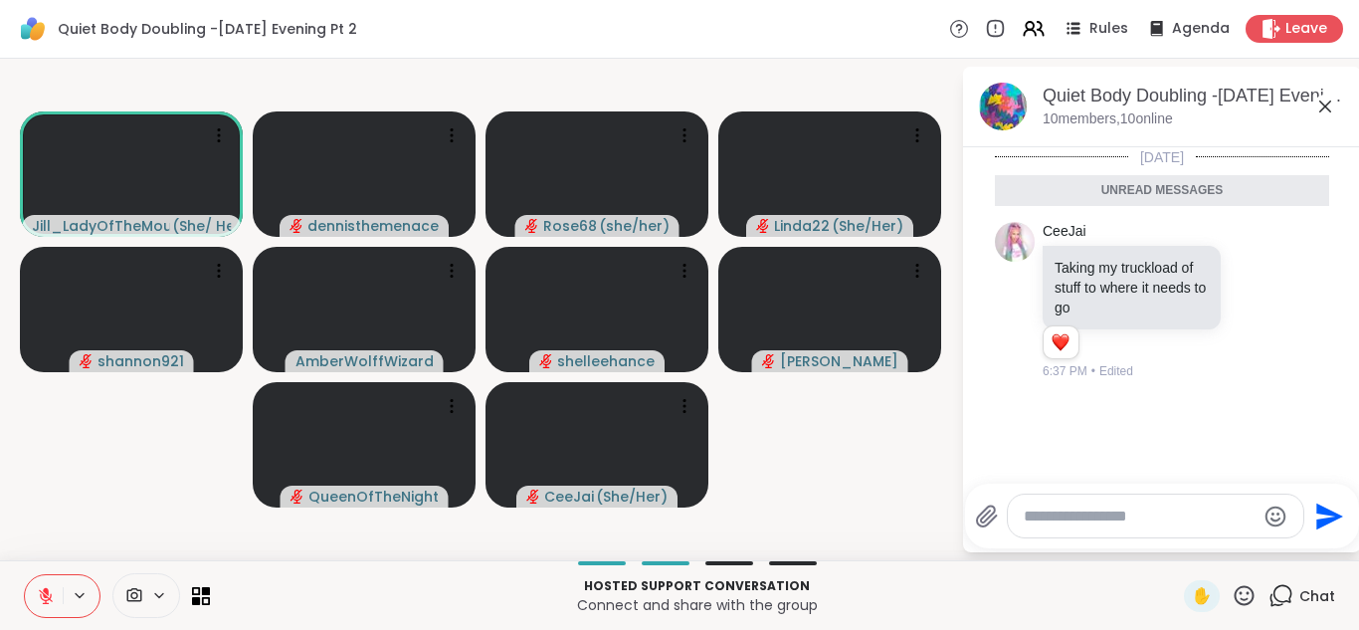
click at [45, 594] on icon at bounding box center [46, 596] width 14 height 14
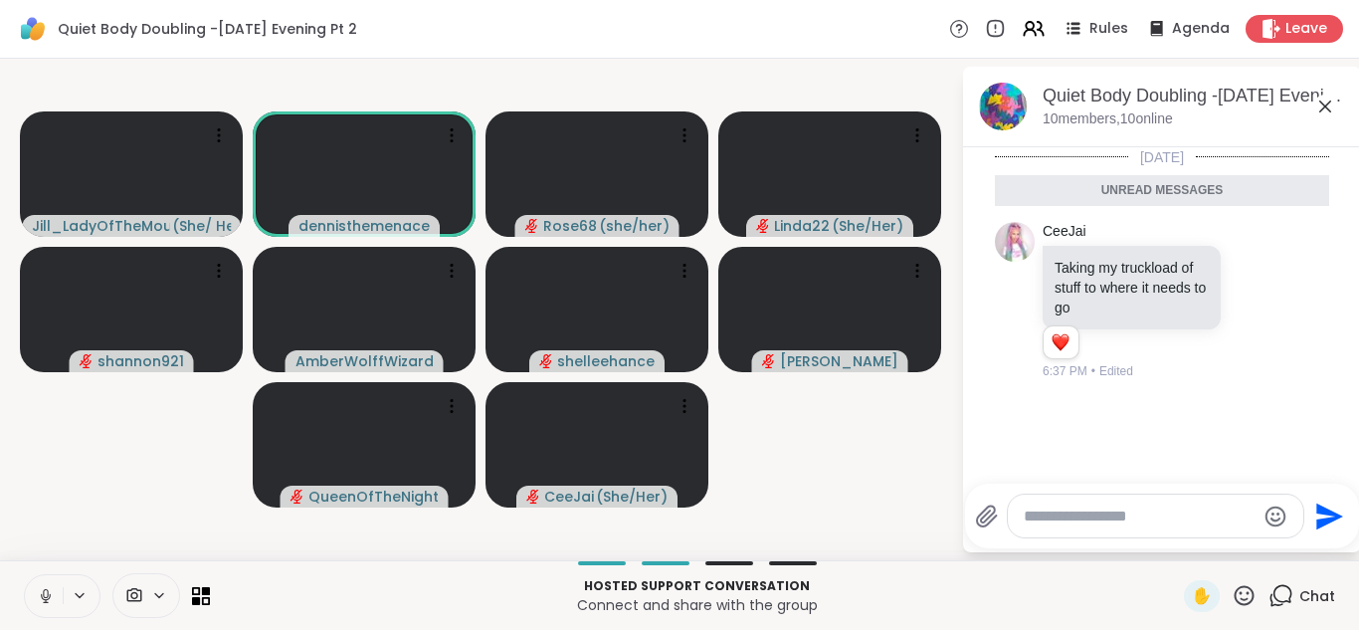
click at [45, 597] on icon at bounding box center [46, 596] width 18 height 18
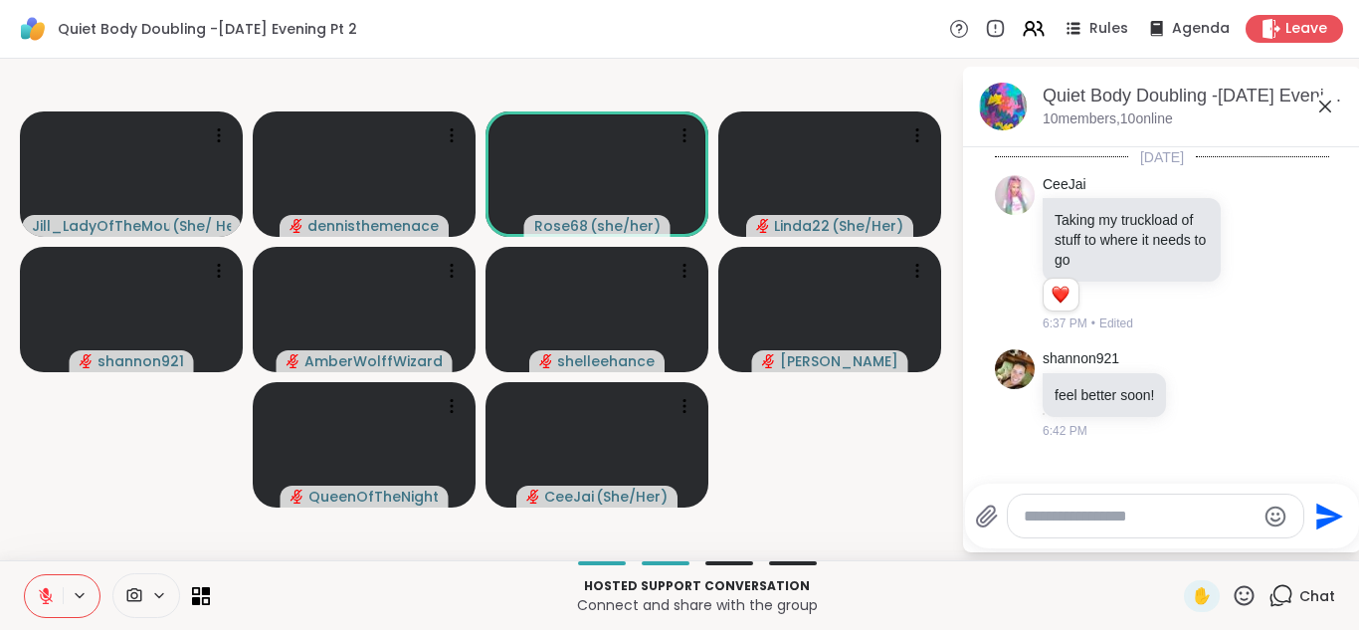
click at [46, 594] on icon at bounding box center [46, 596] width 18 height 18
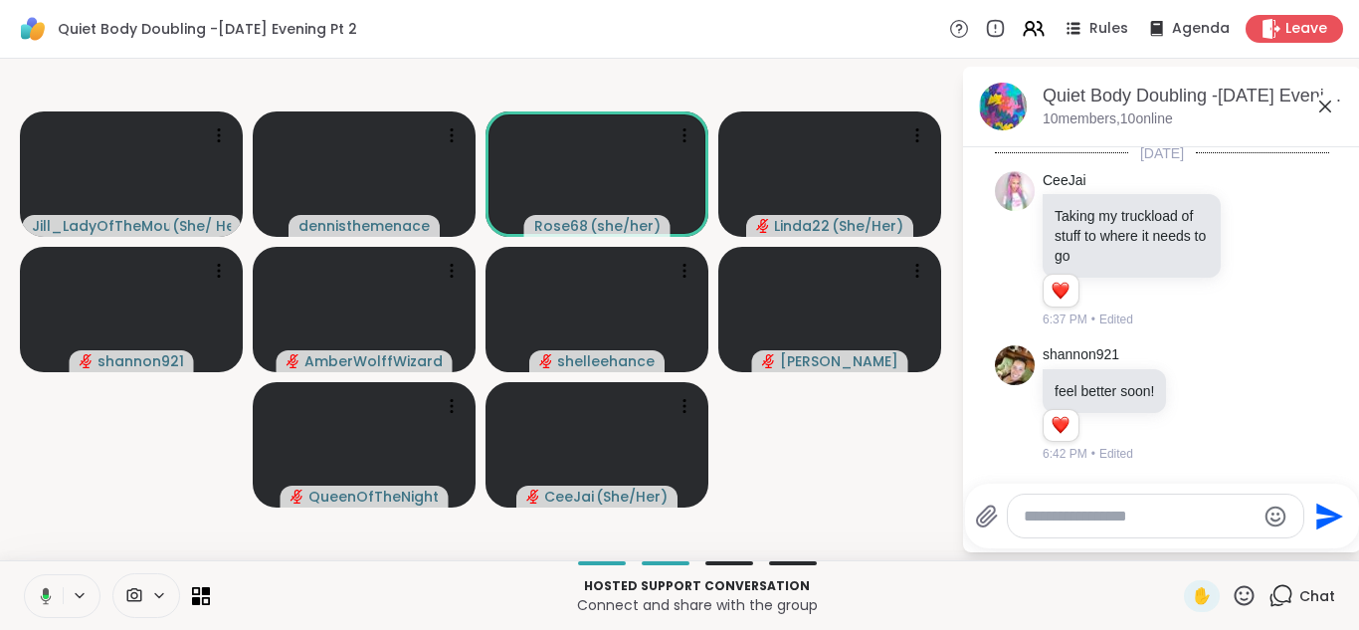
click at [46, 593] on icon at bounding box center [43, 596] width 18 height 18
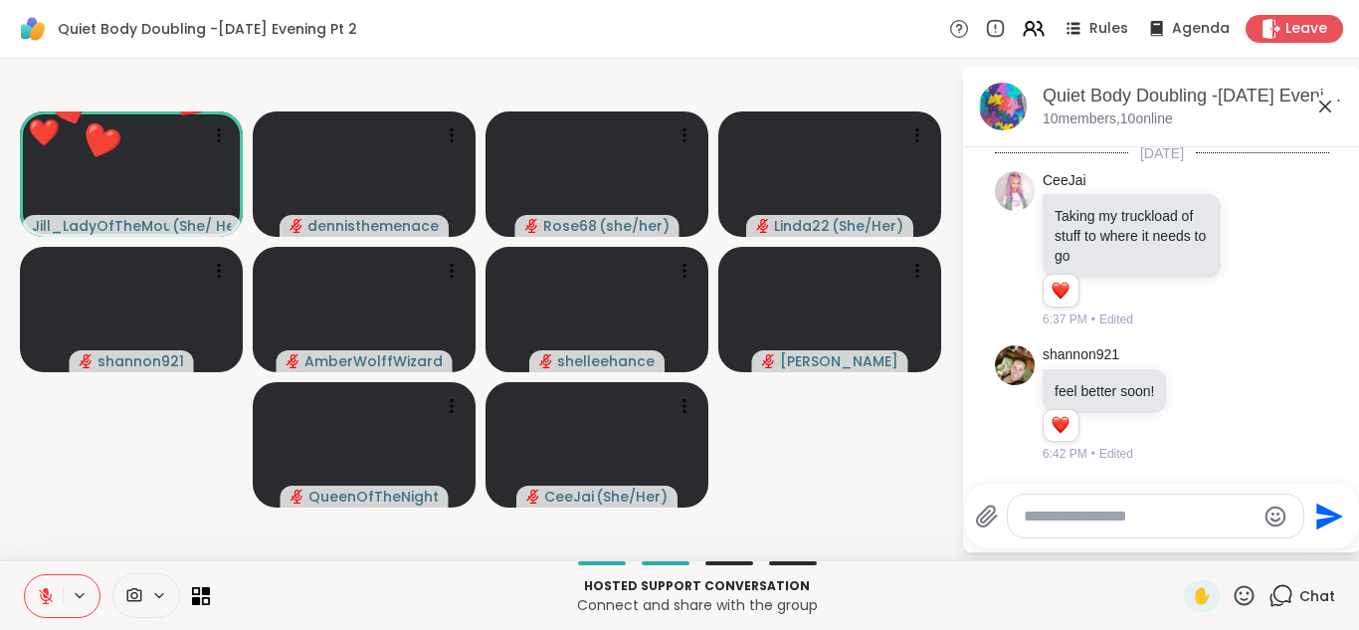
click at [46, 593] on icon at bounding box center [46, 596] width 18 height 18
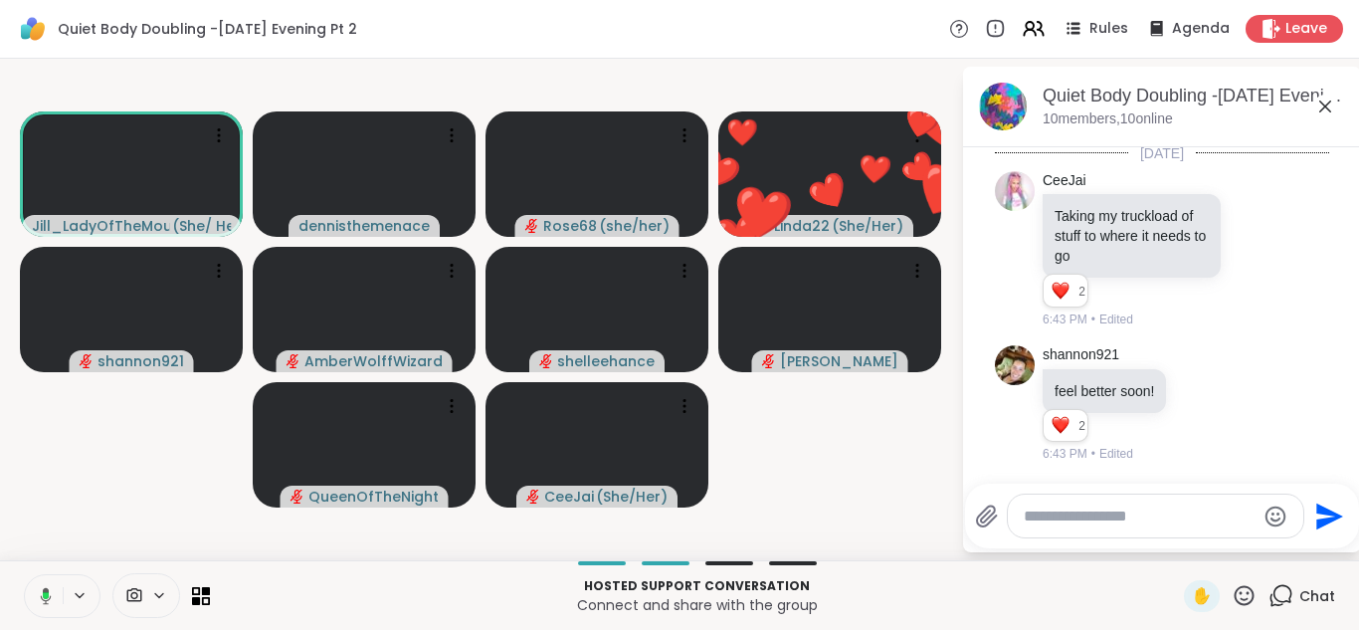
click at [46, 594] on icon at bounding box center [46, 595] width 6 height 7
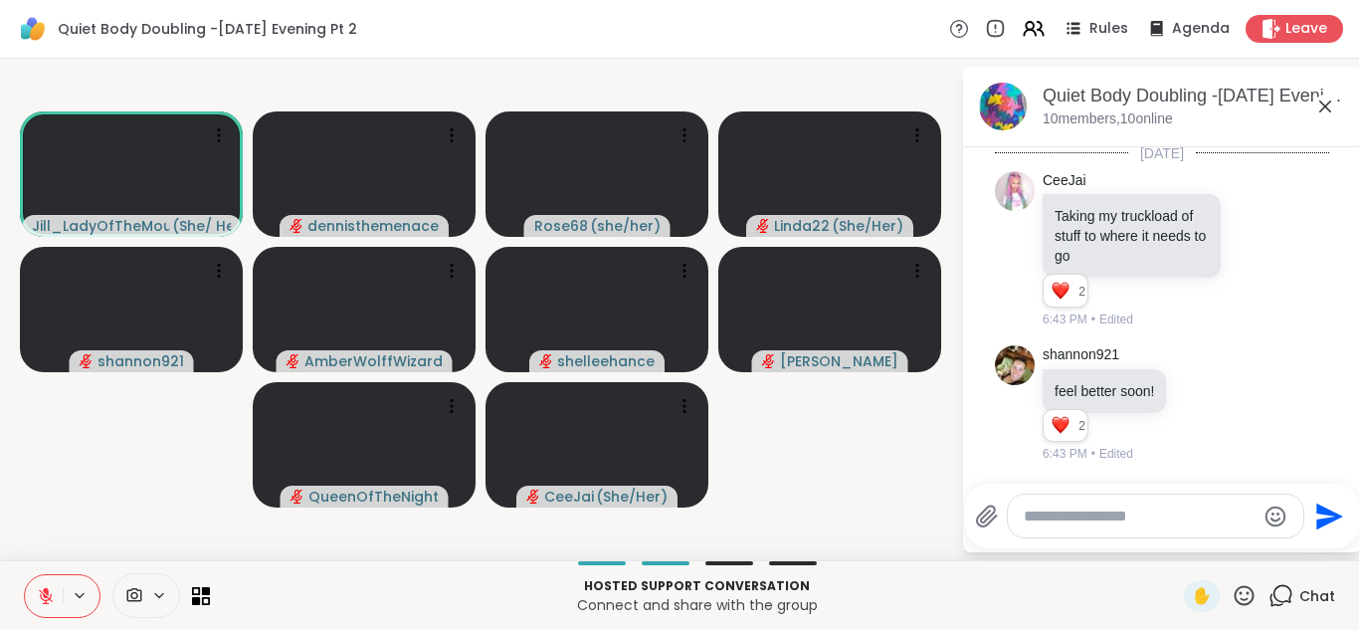
click at [46, 594] on icon at bounding box center [46, 596] width 18 height 18
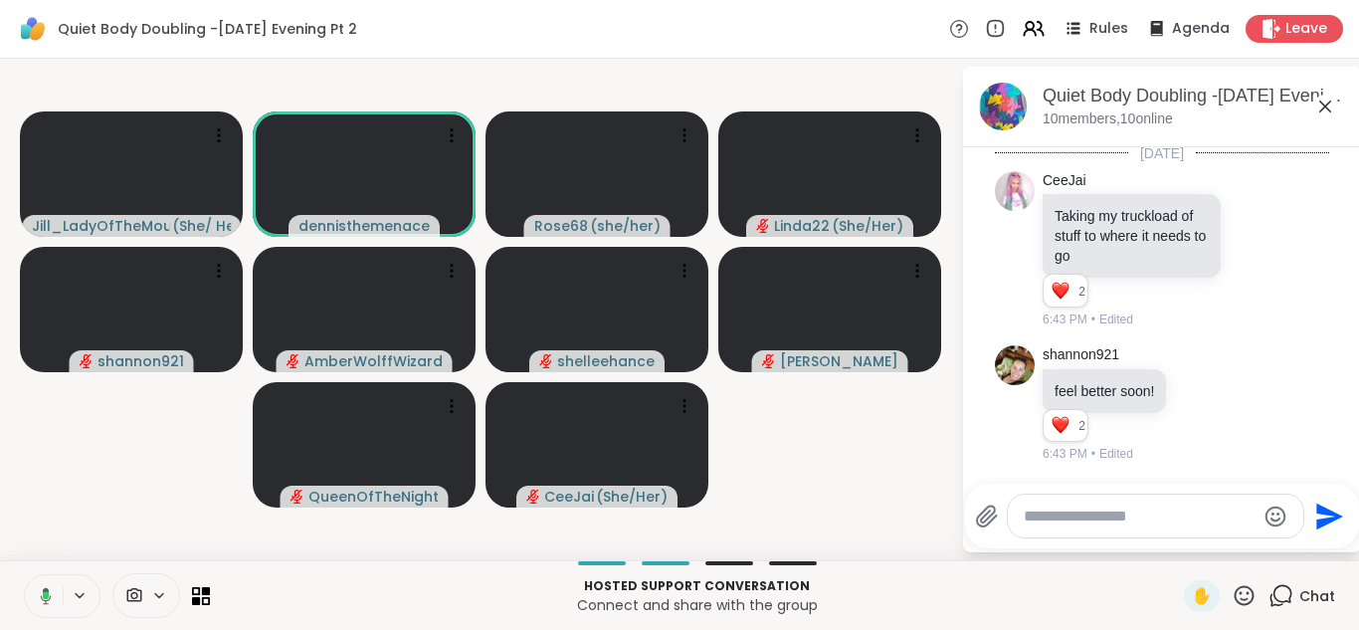
click at [46, 594] on icon at bounding box center [46, 595] width 6 height 8
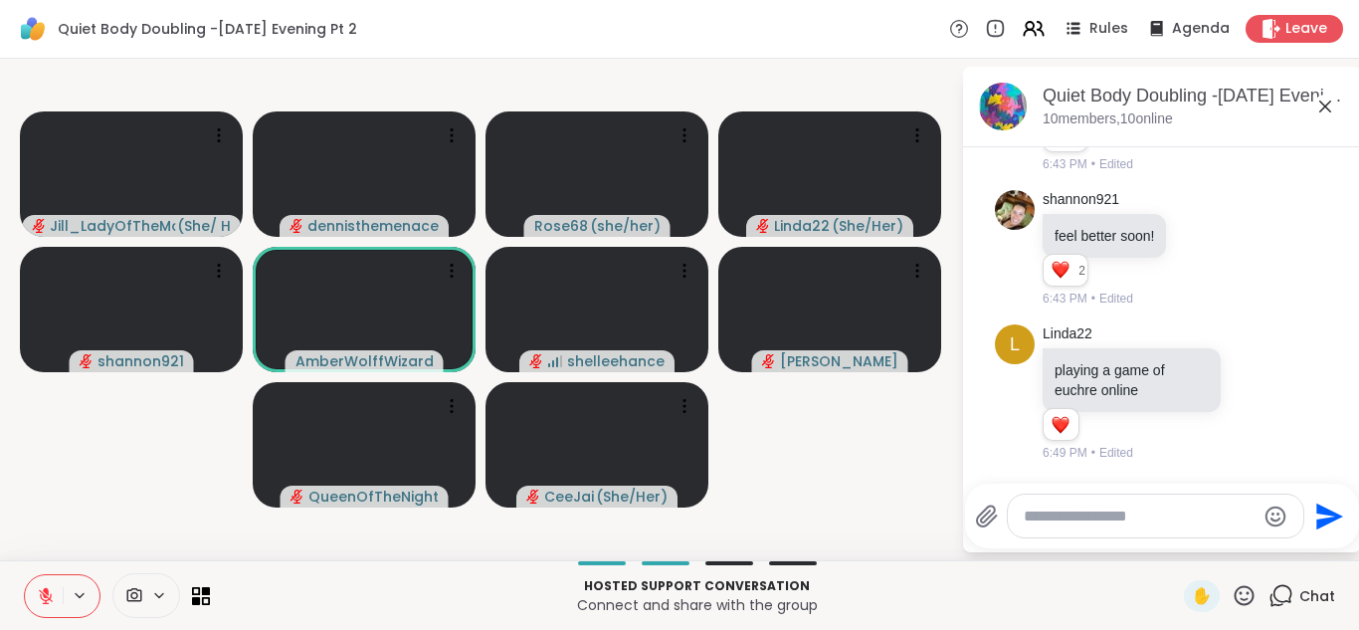
scroll to position [159, 0]
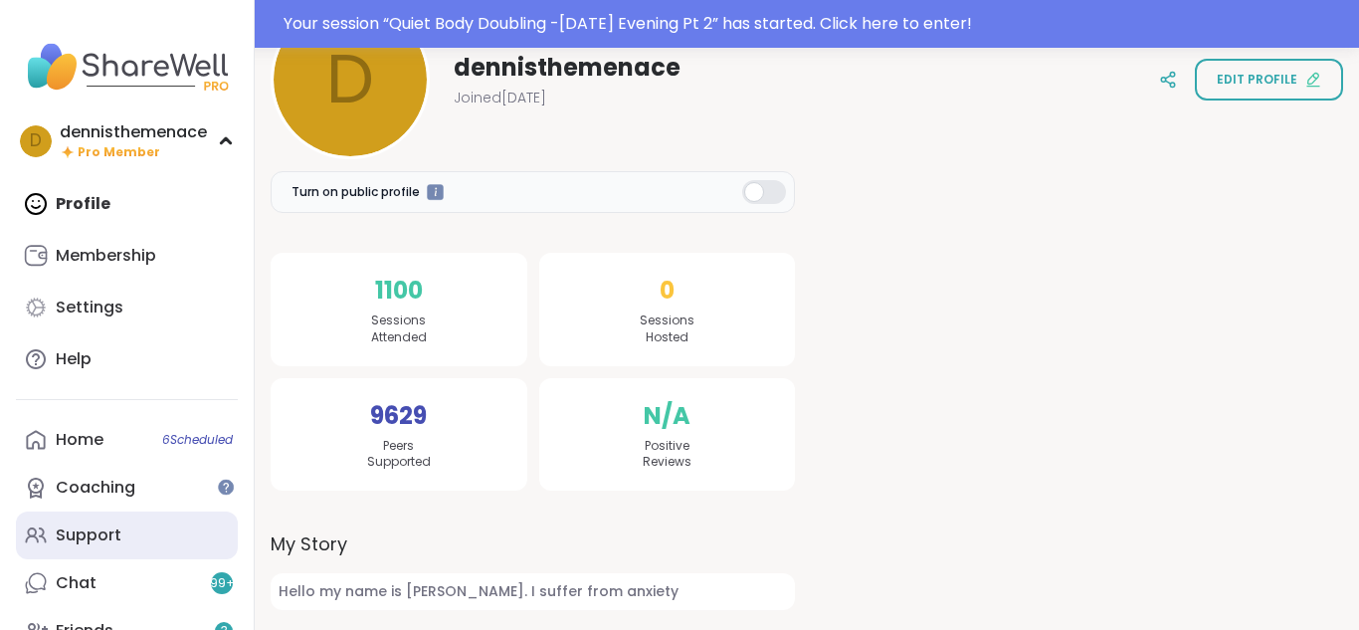
click at [88, 529] on div "Support" at bounding box center [89, 535] width 66 height 22
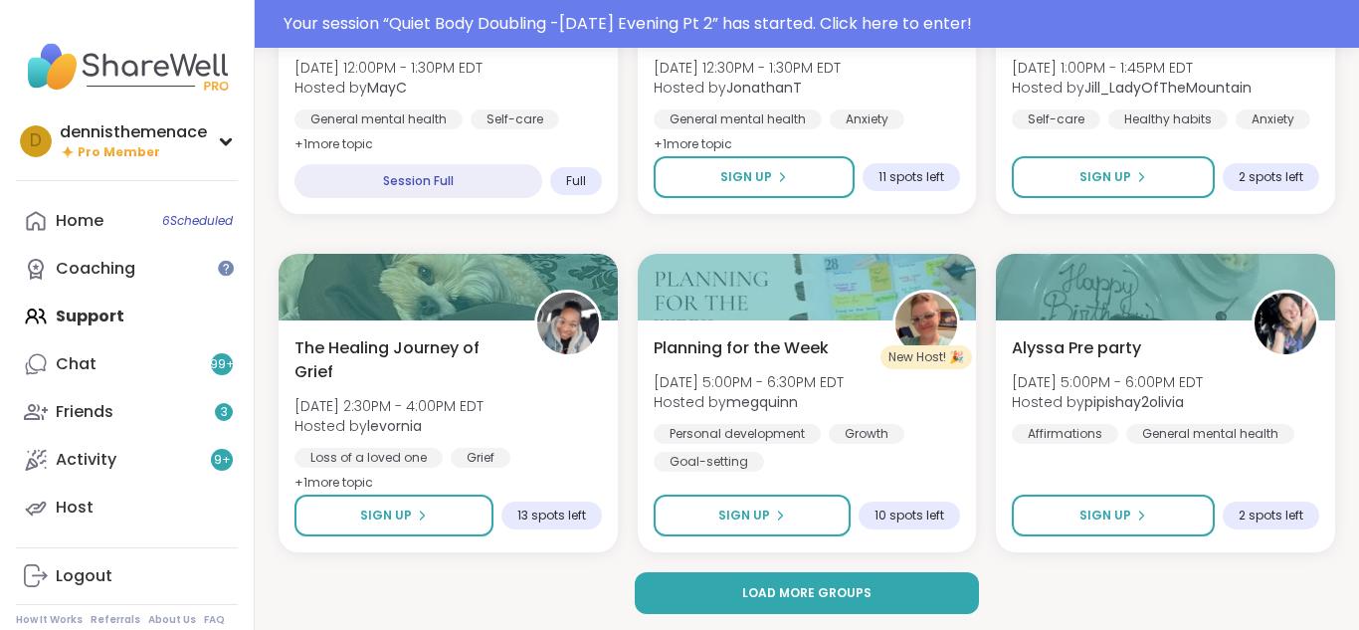
scroll to position [3836, 0]
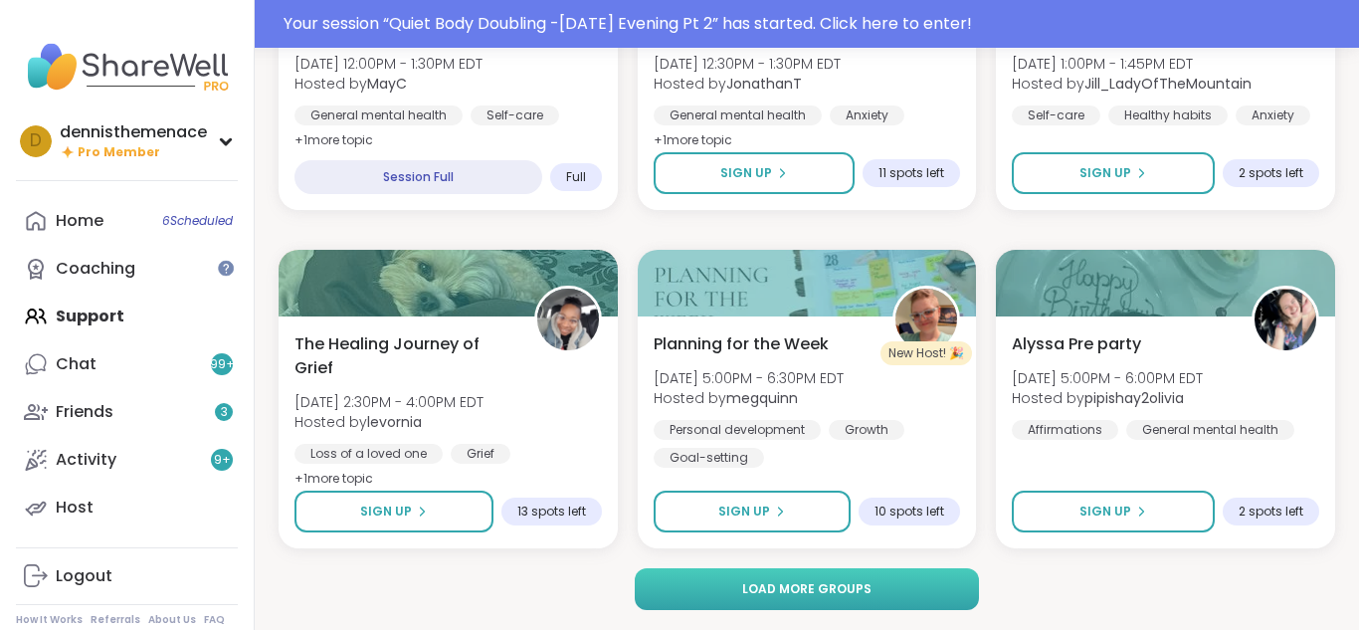
click at [790, 569] on button "Load more groups" at bounding box center [807, 589] width 344 height 42
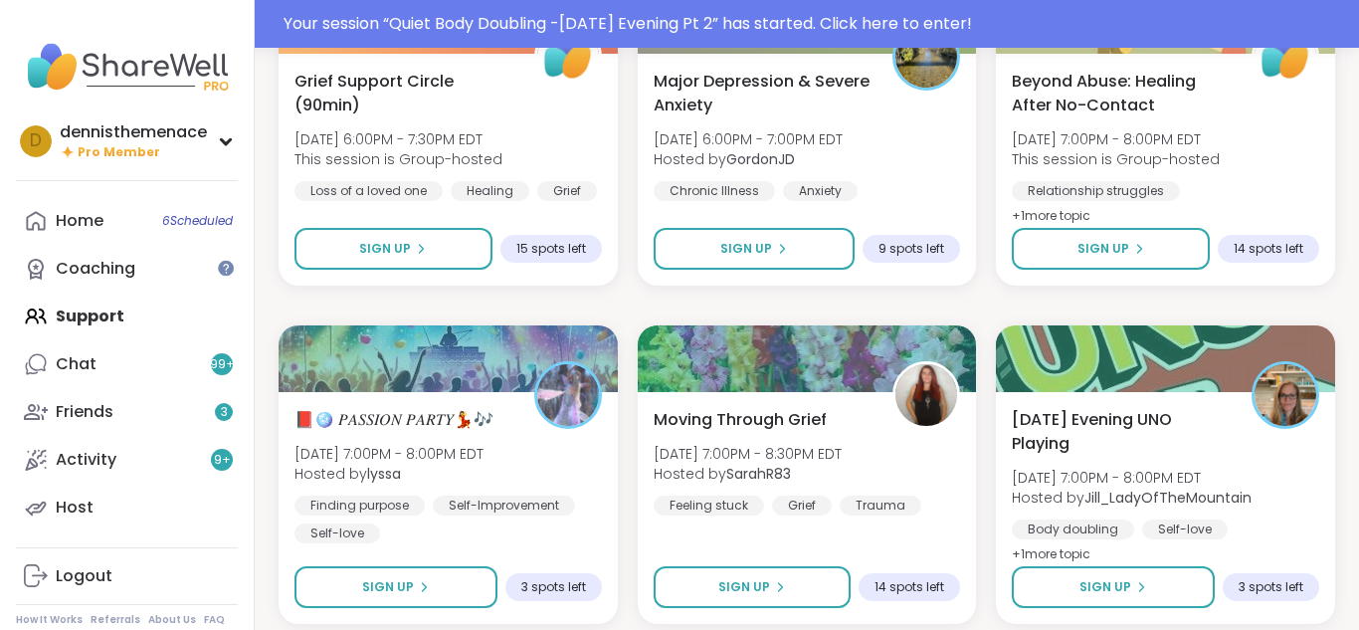
scroll to position [4433, 0]
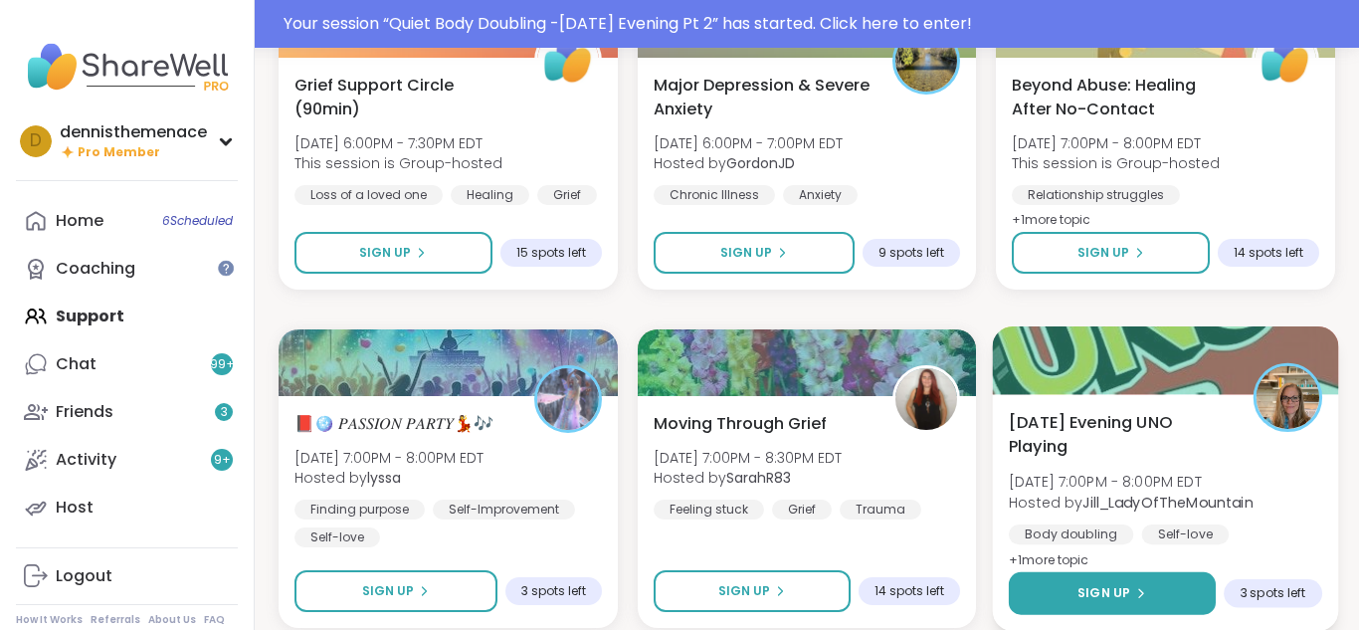
click at [1120, 580] on button "Sign Up" at bounding box center [1112, 593] width 207 height 43
click at [1153, 415] on span "[DATE] Evening UNO Playing" at bounding box center [1120, 434] width 222 height 49
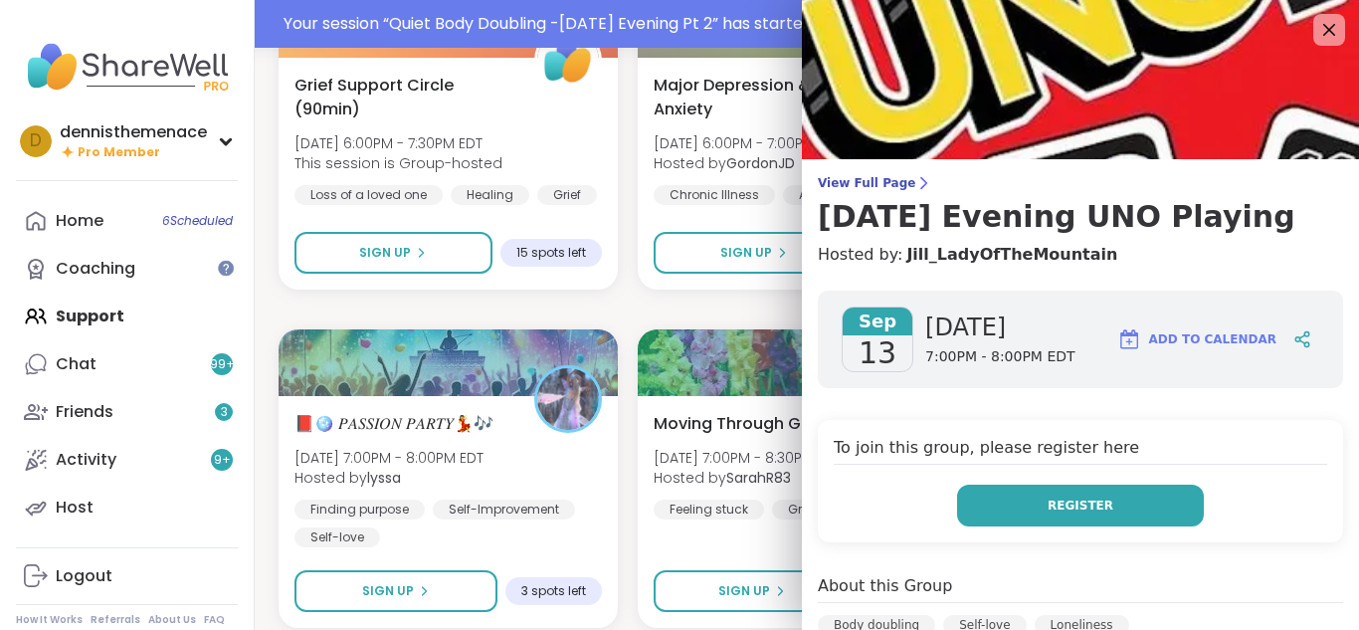
click at [1094, 499] on span "Register" at bounding box center [1080, 505] width 66 height 18
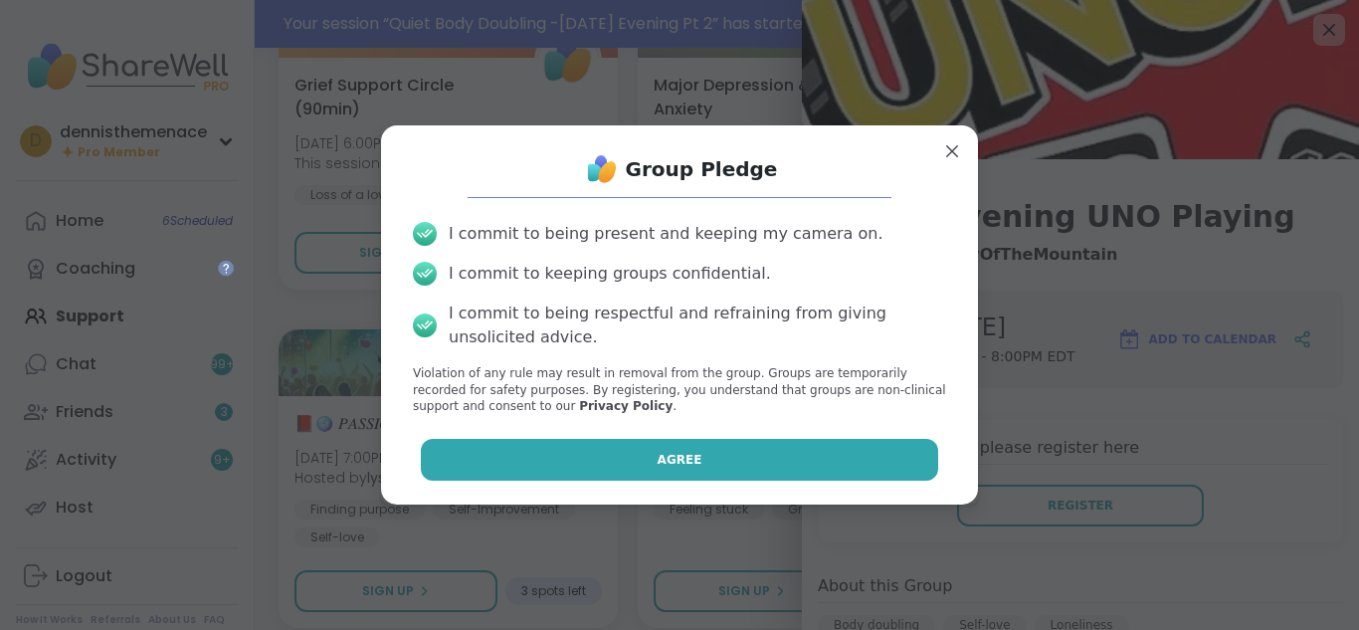
click at [669, 454] on span "Agree" at bounding box center [679, 460] width 45 height 18
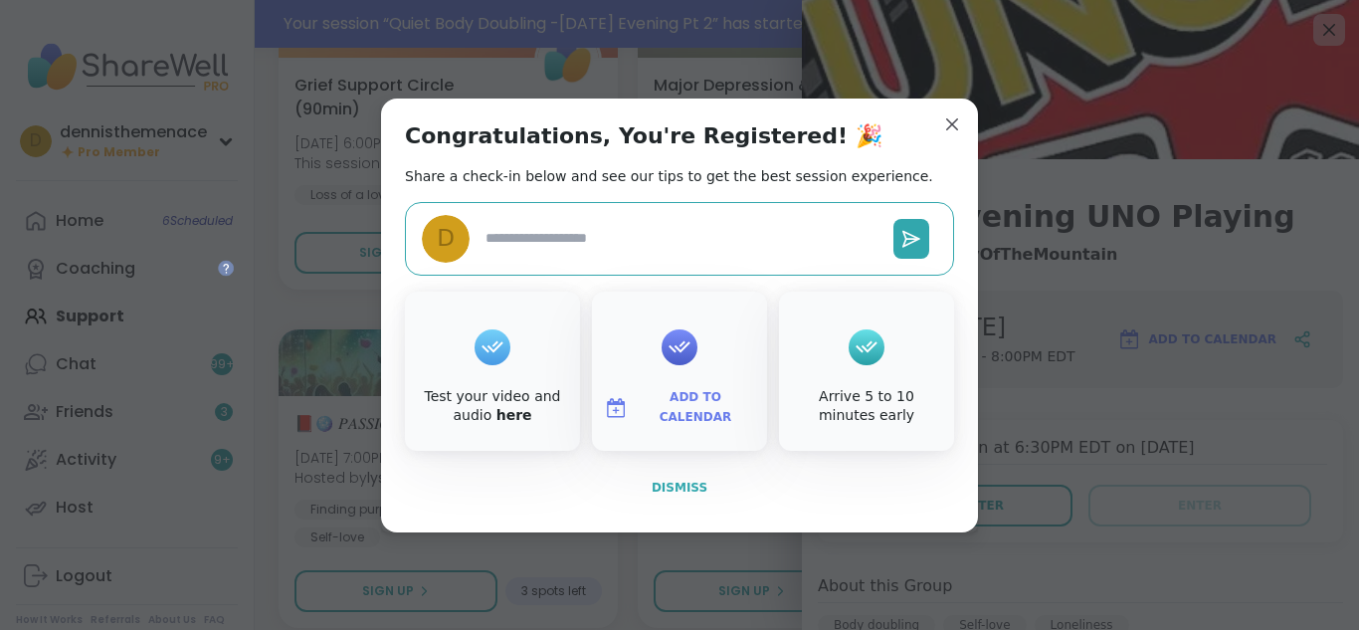
type textarea "*"
click at [680, 481] on span "Dismiss" at bounding box center [679, 487] width 56 height 14
